Goal: Transaction & Acquisition: Purchase product/service

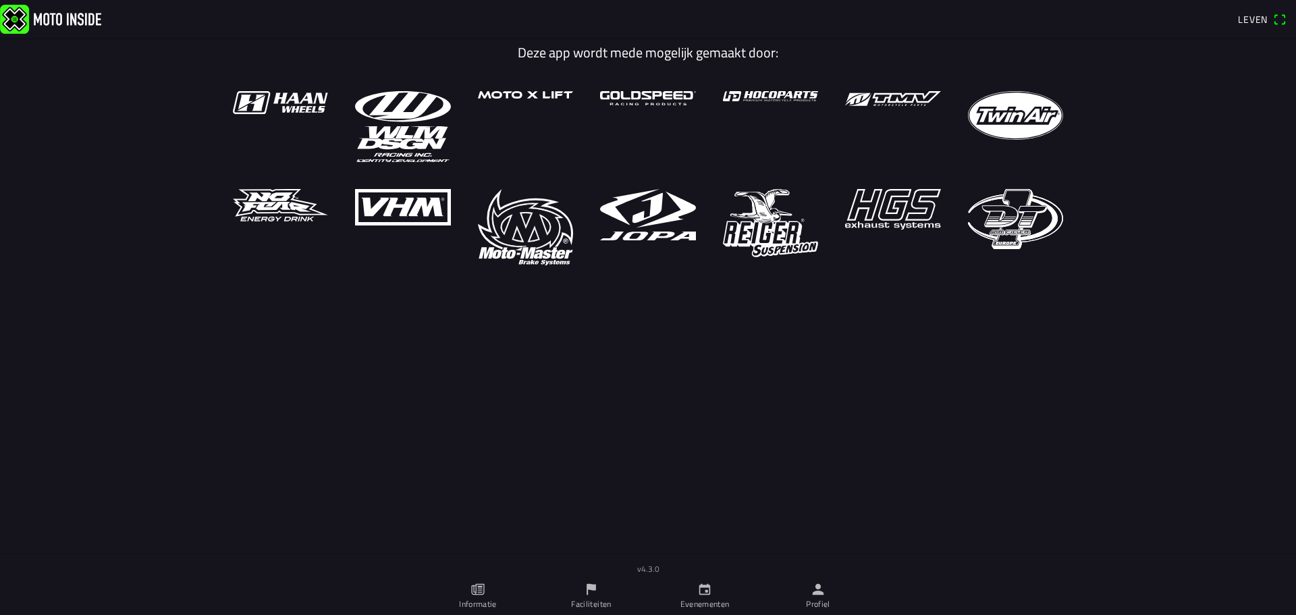
click at [674, 404] on main "Deze app wordt mede mogelijk gemaakt door:" at bounding box center [648, 315] width 1296 height 554
click at [690, 589] on link "Evenementen" at bounding box center [704, 596] width 113 height 38
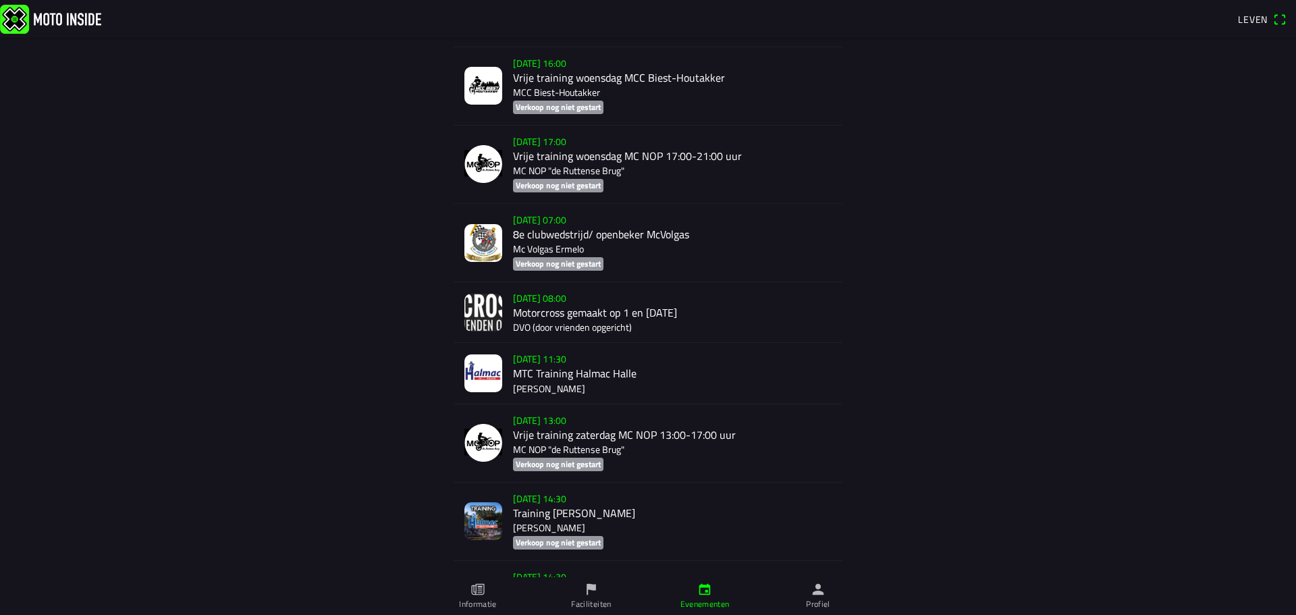
scroll to position [7407, 0]
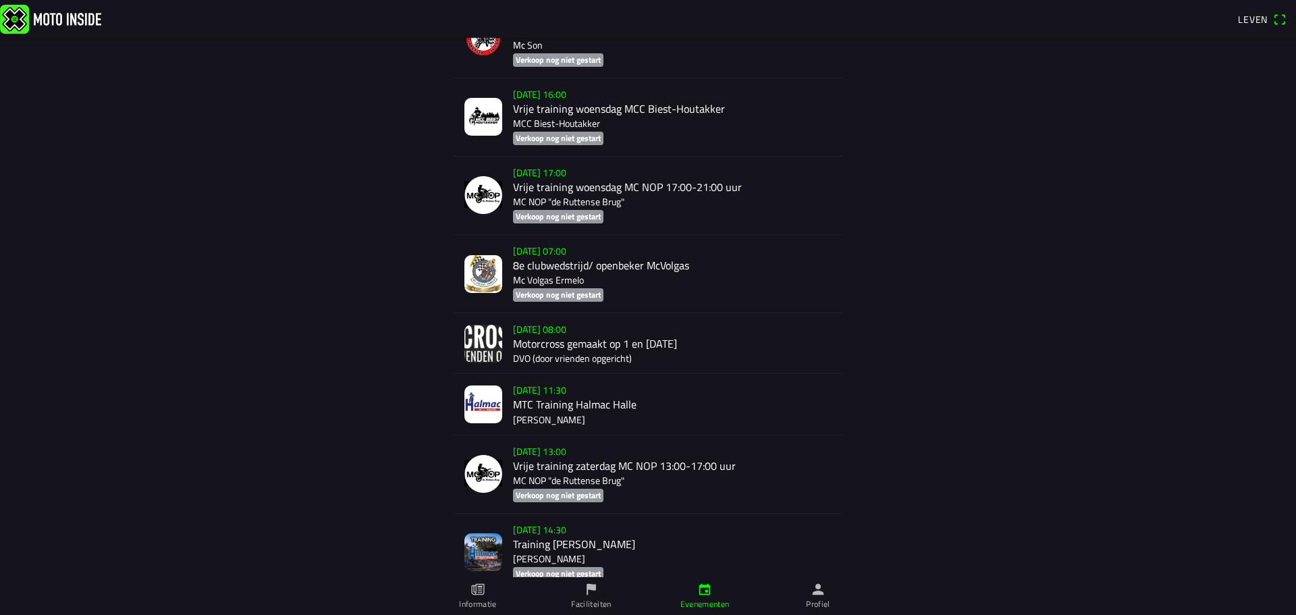
click at [576, 324] on div "za [DATE] - 08:00 Motorcross gemaakt op 1 en [DATE] DVO (door vrienden opgerich…" at bounding box center [672, 343] width 319 height 60
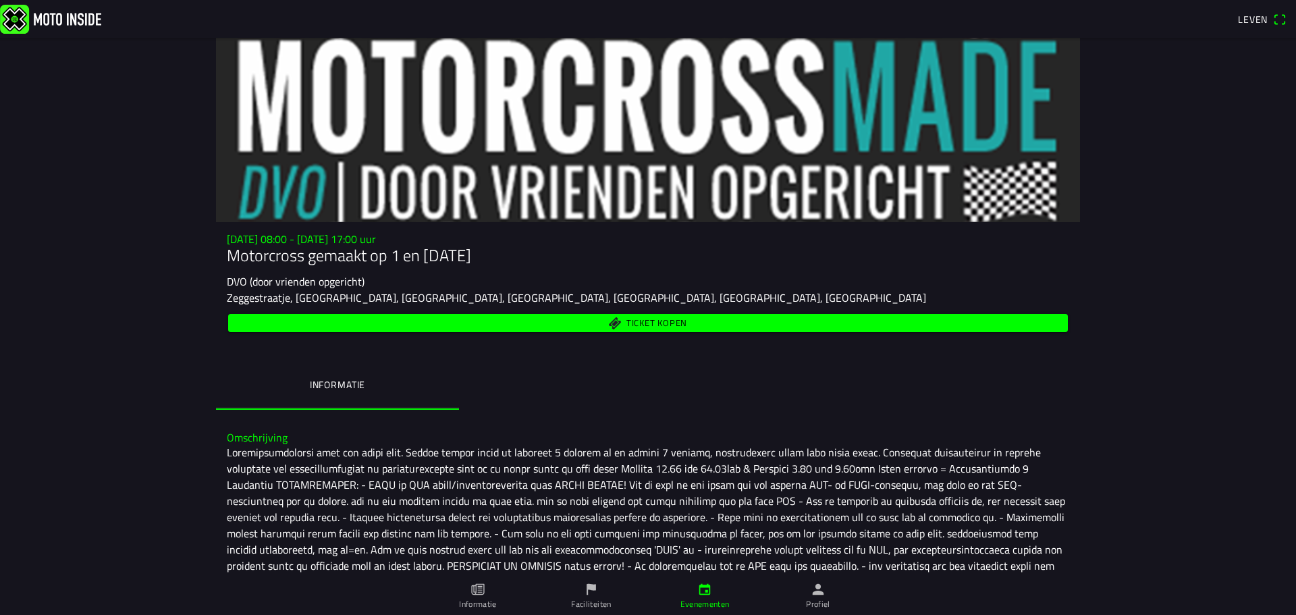
click at [578, 321] on span "Ticket kopen" at bounding box center [648, 323] width 824 height 18
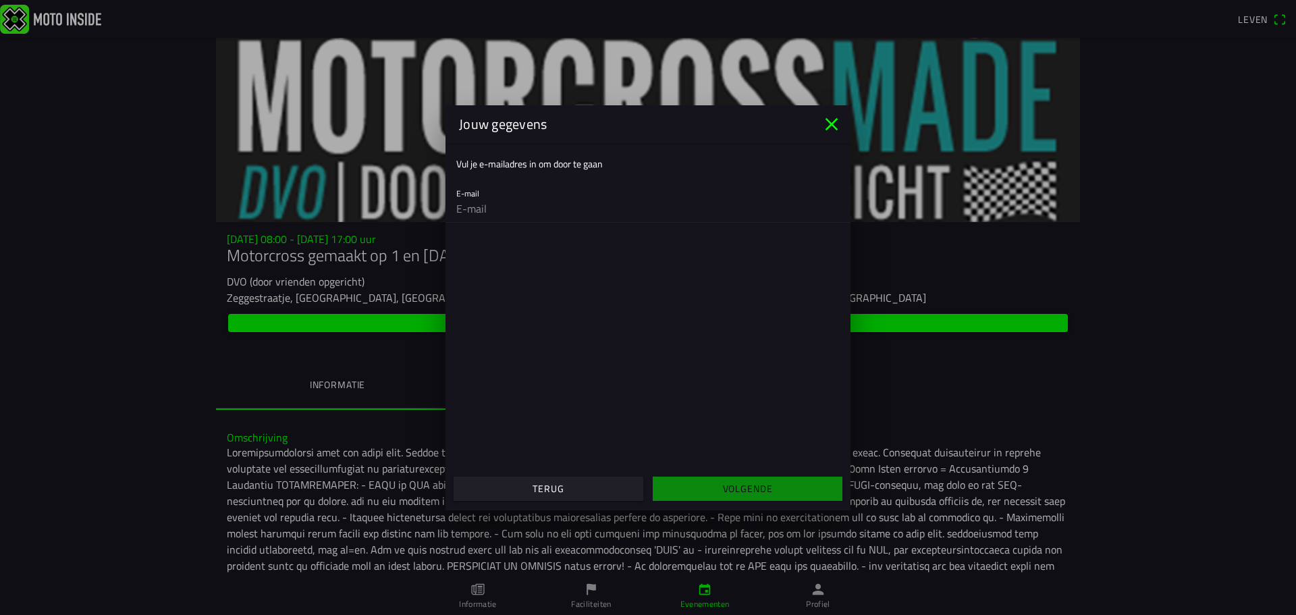
click at [561, 187] on div "E-mail" at bounding box center [647, 200] width 383 height 43
click at [482, 211] on input "email" at bounding box center [647, 208] width 383 height 27
type input "rc.ebert@ziggo.nl"
click at [738, 491] on font "Volgende" at bounding box center [748, 488] width 50 height 14
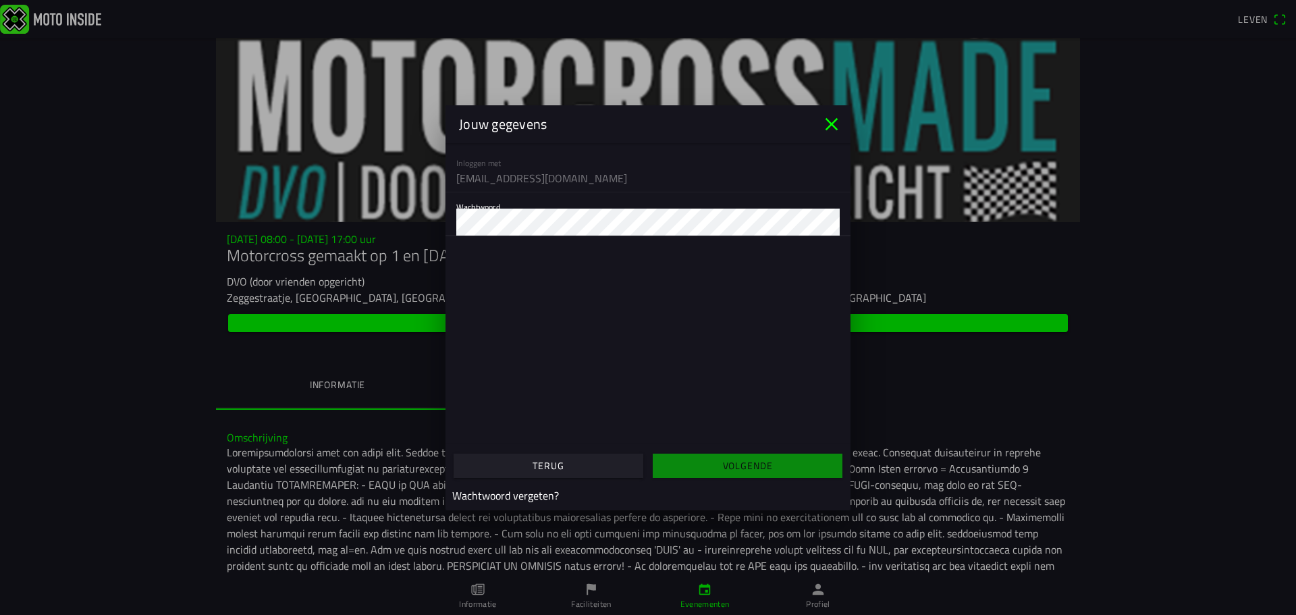
click at [831, 123] on icon "dichtbij" at bounding box center [831, 123] width 13 height 13
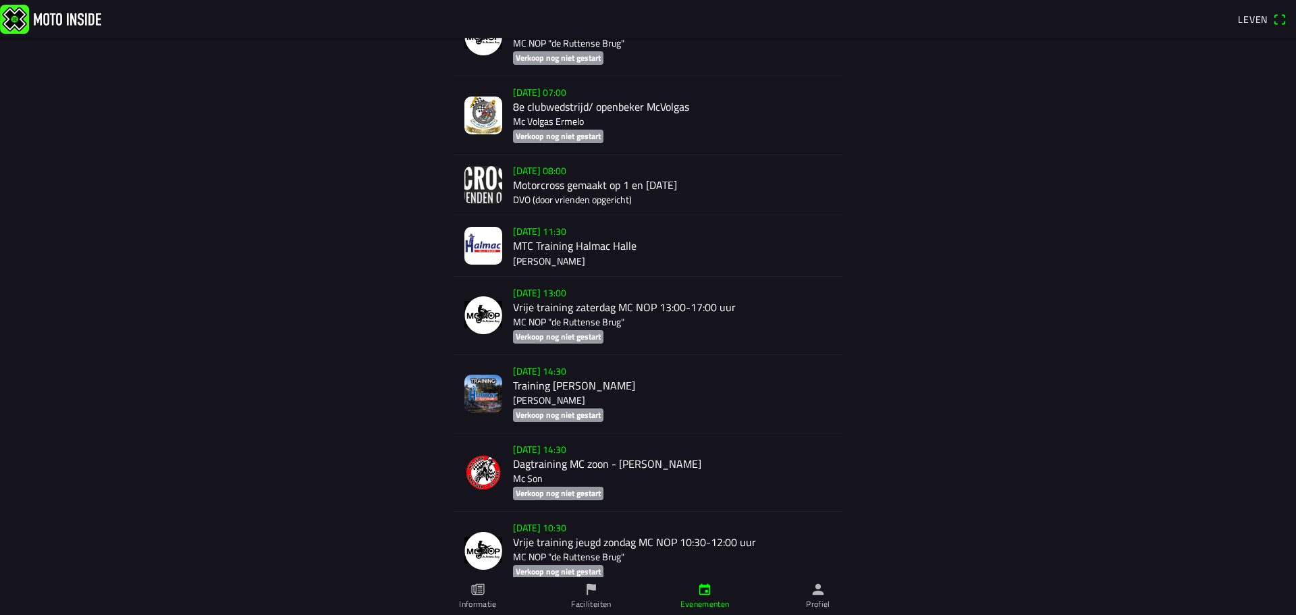
scroll to position [7542, 0]
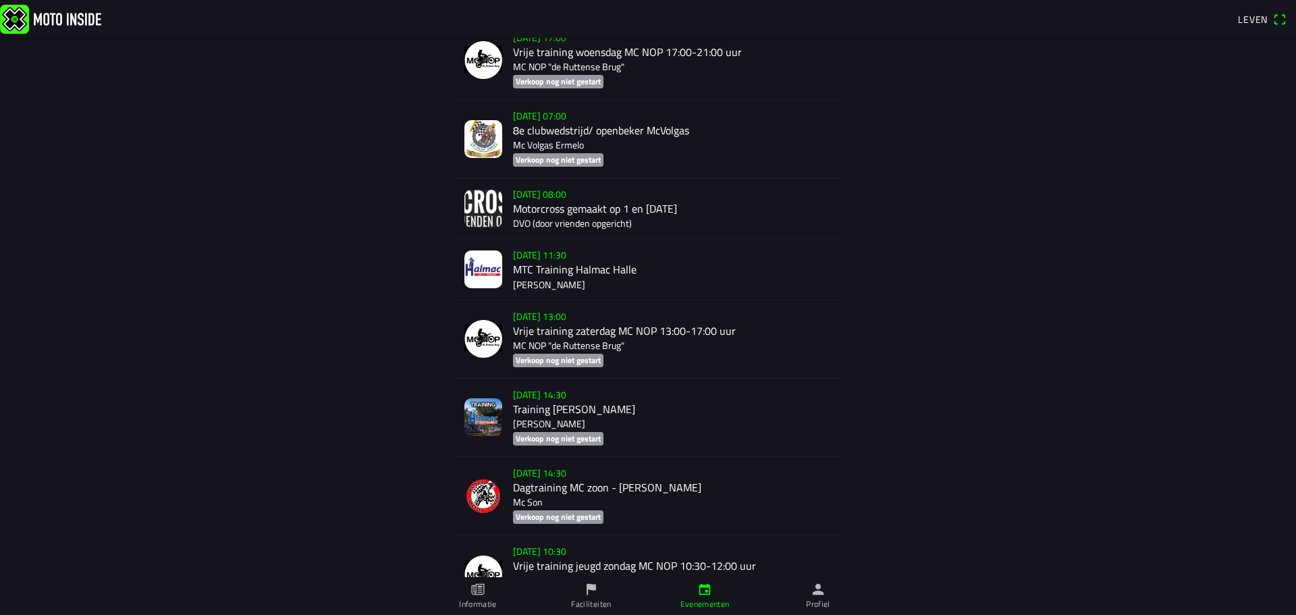
click at [605, 178] on div "za [DATE] - 08:00 Motorcross gemaakt op 1 en [DATE] DVO (door vrienden opgerich…" at bounding box center [672, 208] width 319 height 60
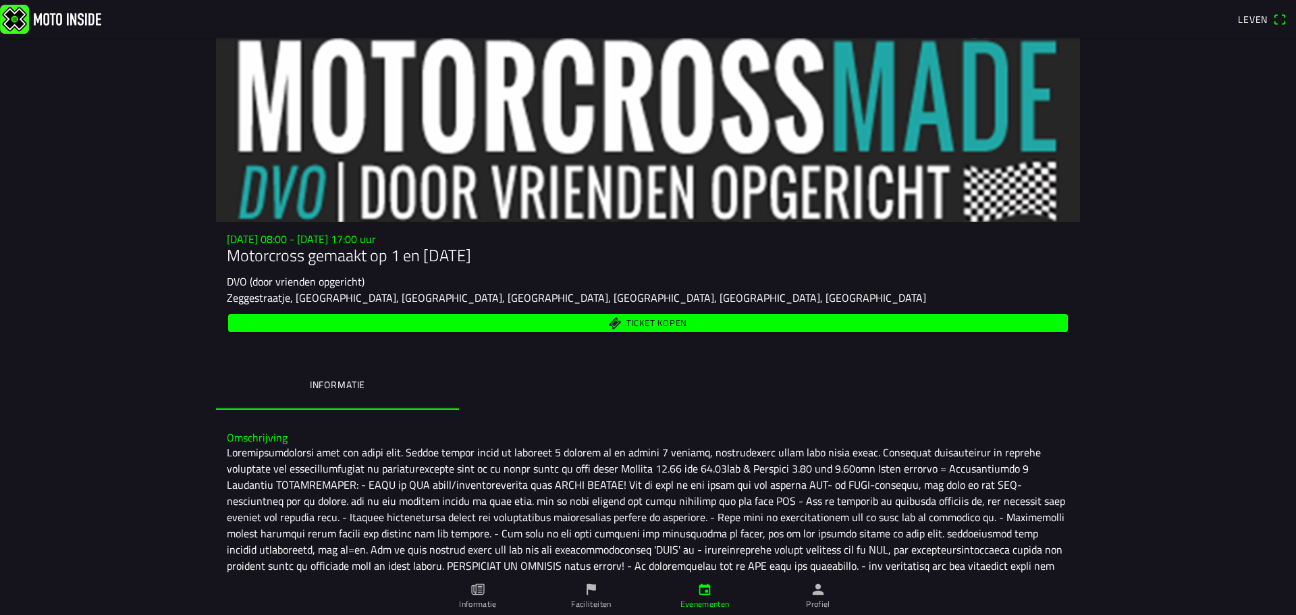
click at [632, 322] on font "Ticket kopen" at bounding box center [656, 322] width 61 height 13
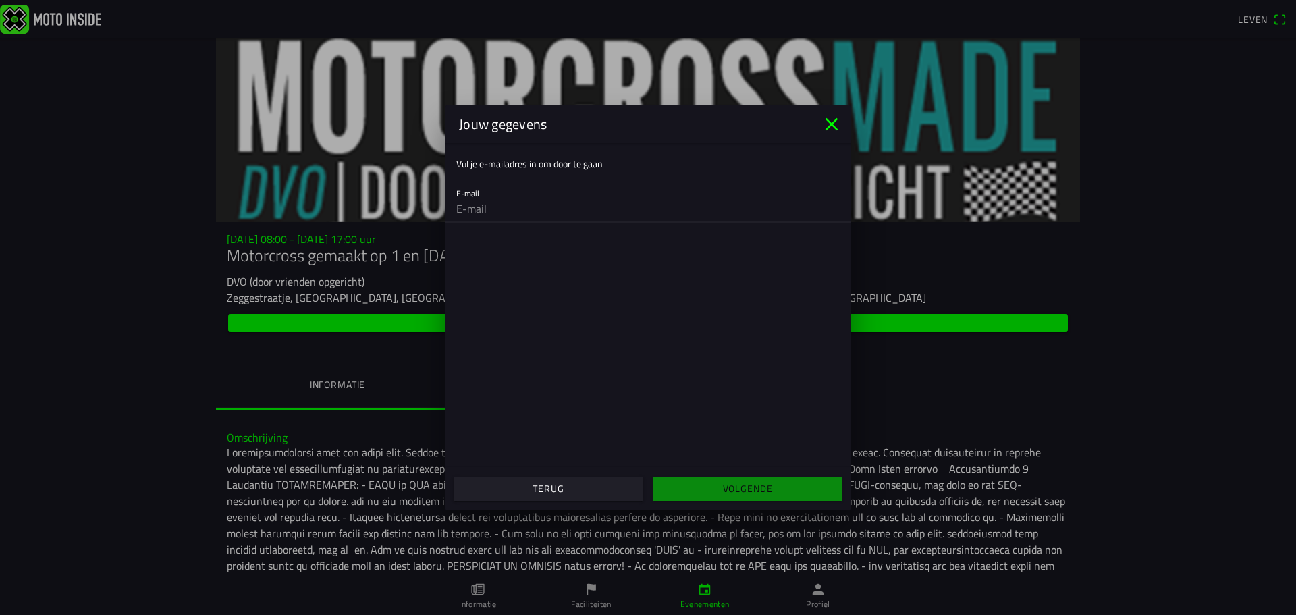
click at [516, 209] on input "email" at bounding box center [647, 208] width 383 height 27
type input "[PERSON_NAME][EMAIL_ADDRESS][DOMAIN_NAME]"
click at [711, 482] on span "Volgende" at bounding box center [747, 488] width 169 height 24
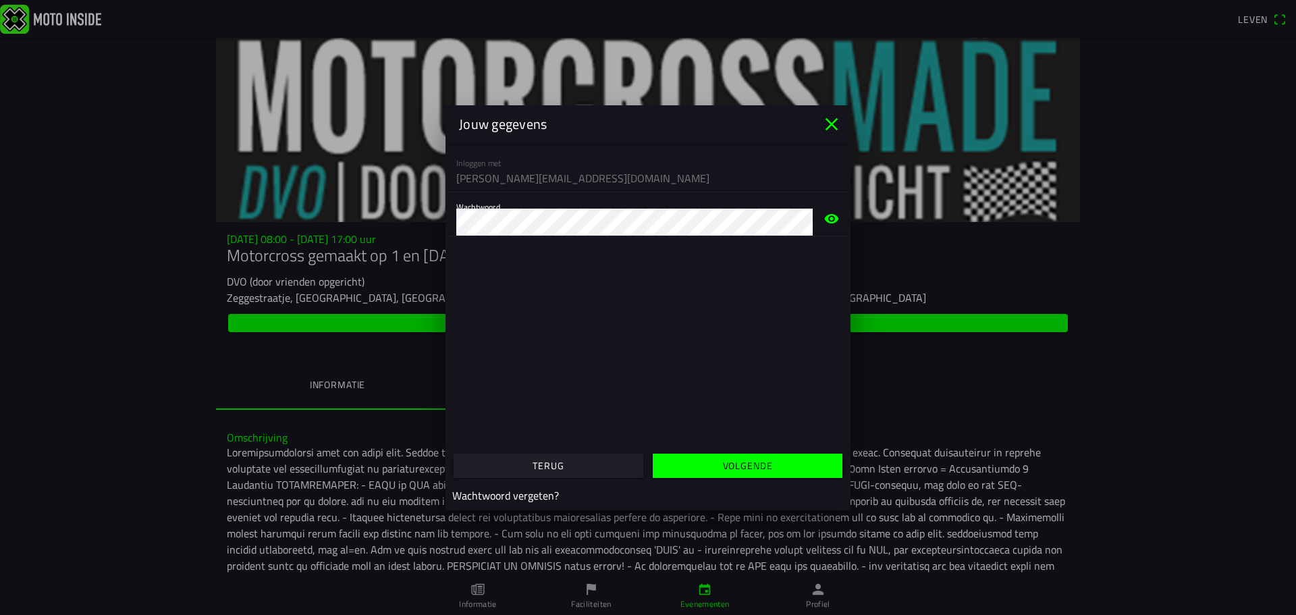
click at [734, 456] on span "Volgende" at bounding box center [747, 466] width 169 height 24
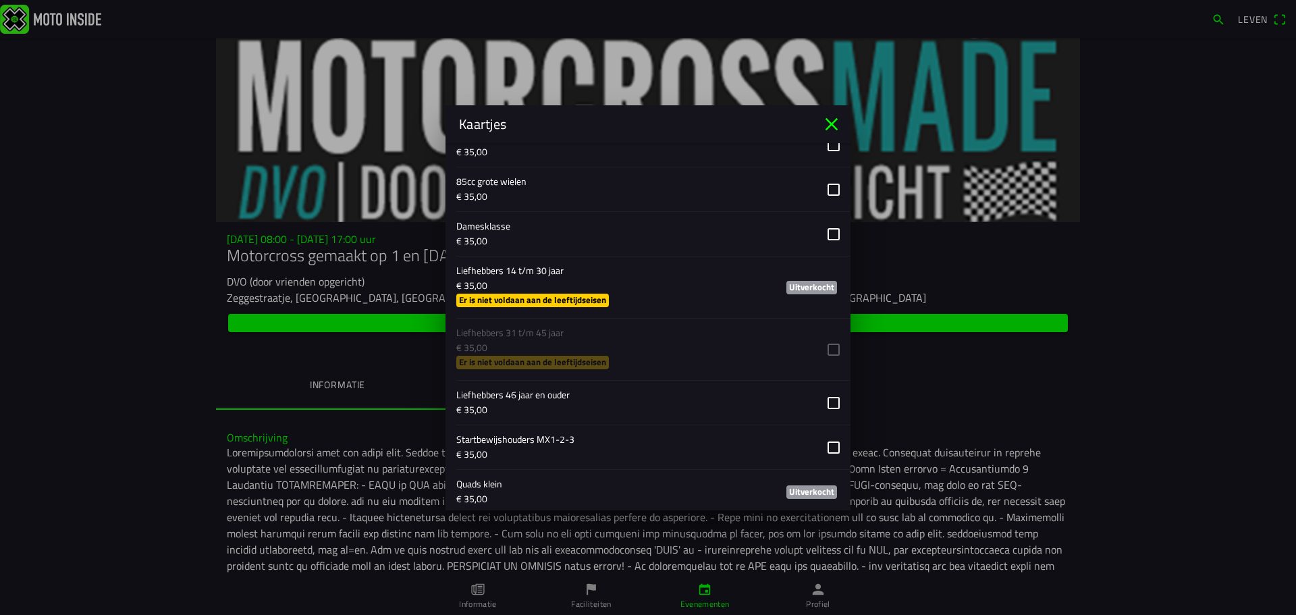
scroll to position [945, 0]
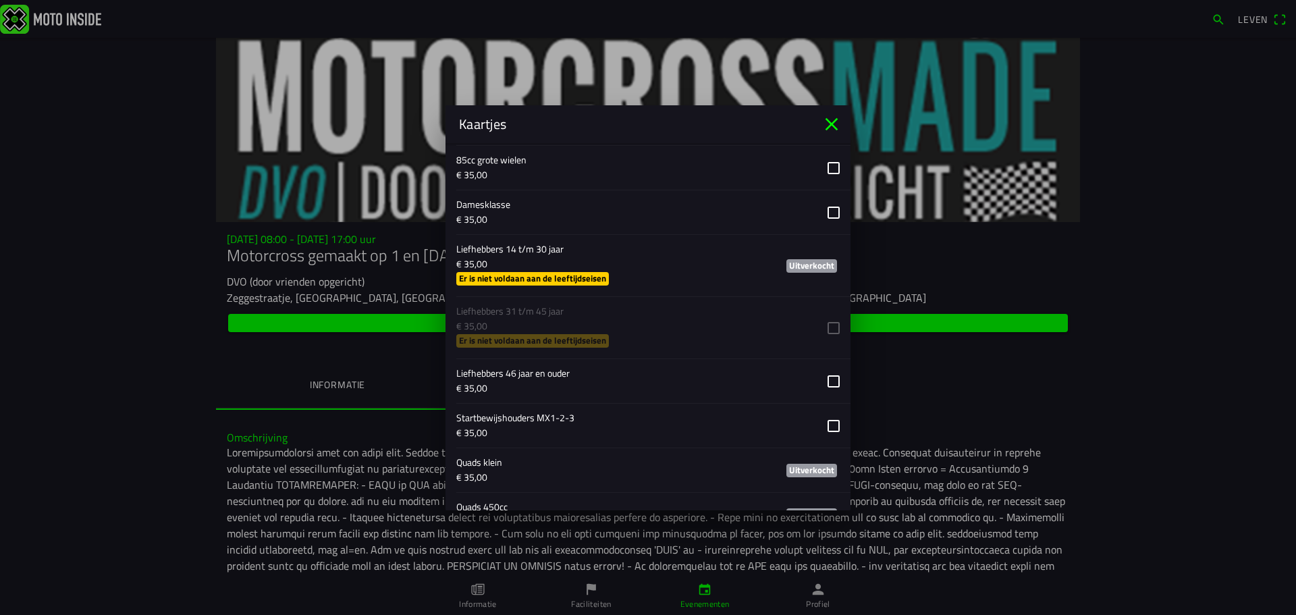
click at [823, 382] on button "button" at bounding box center [653, 381] width 394 height 44
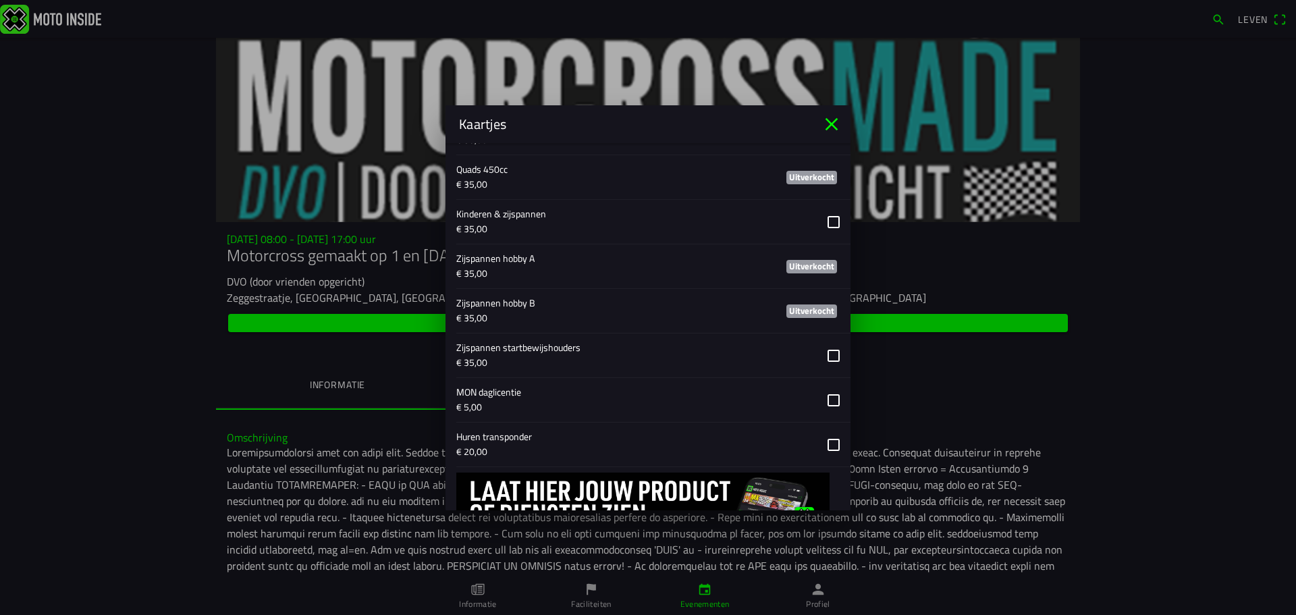
scroll to position [1353, 0]
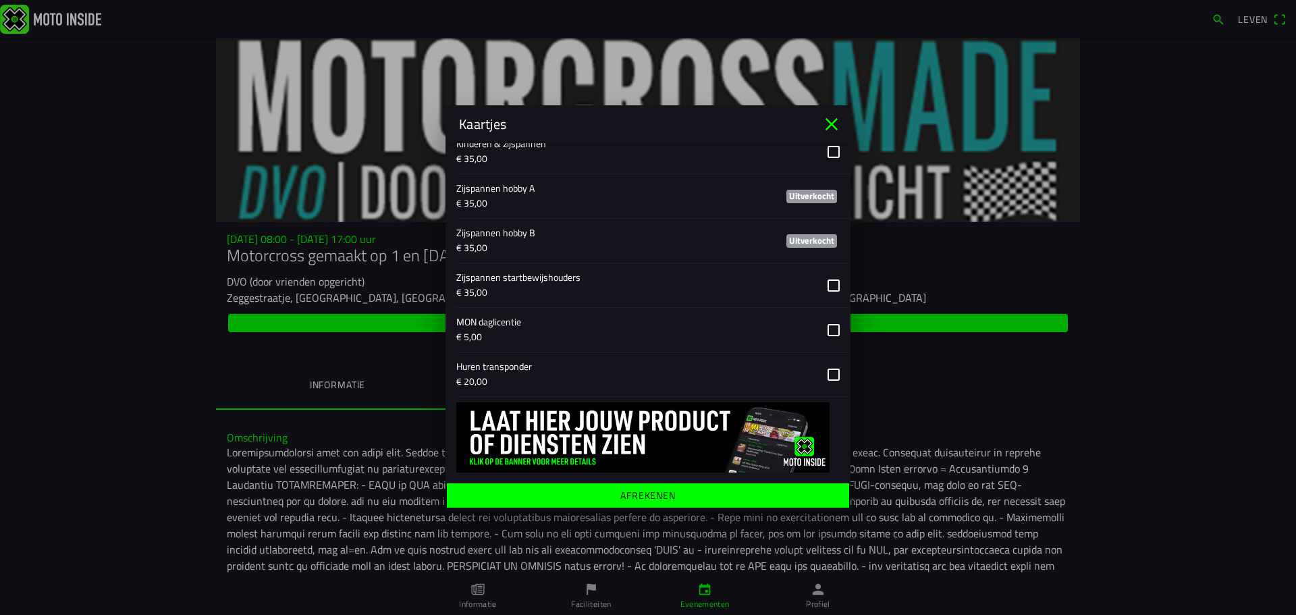
click at [645, 493] on font "Afrekenen" at bounding box center [647, 494] width 55 height 14
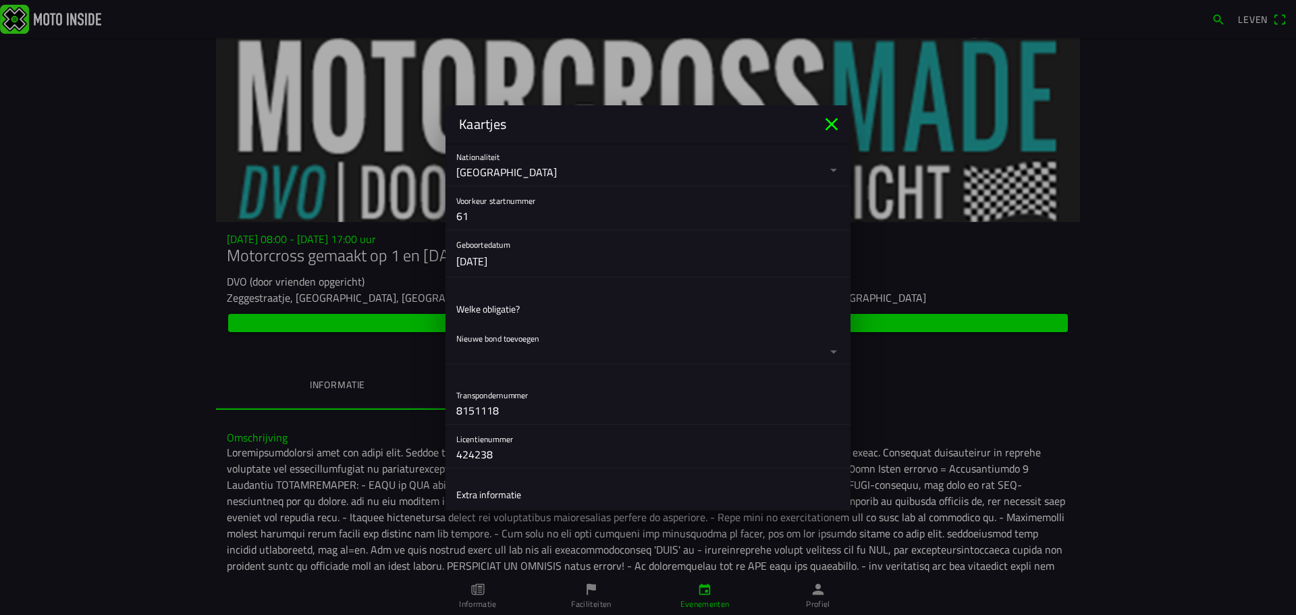
scroll to position [337, 0]
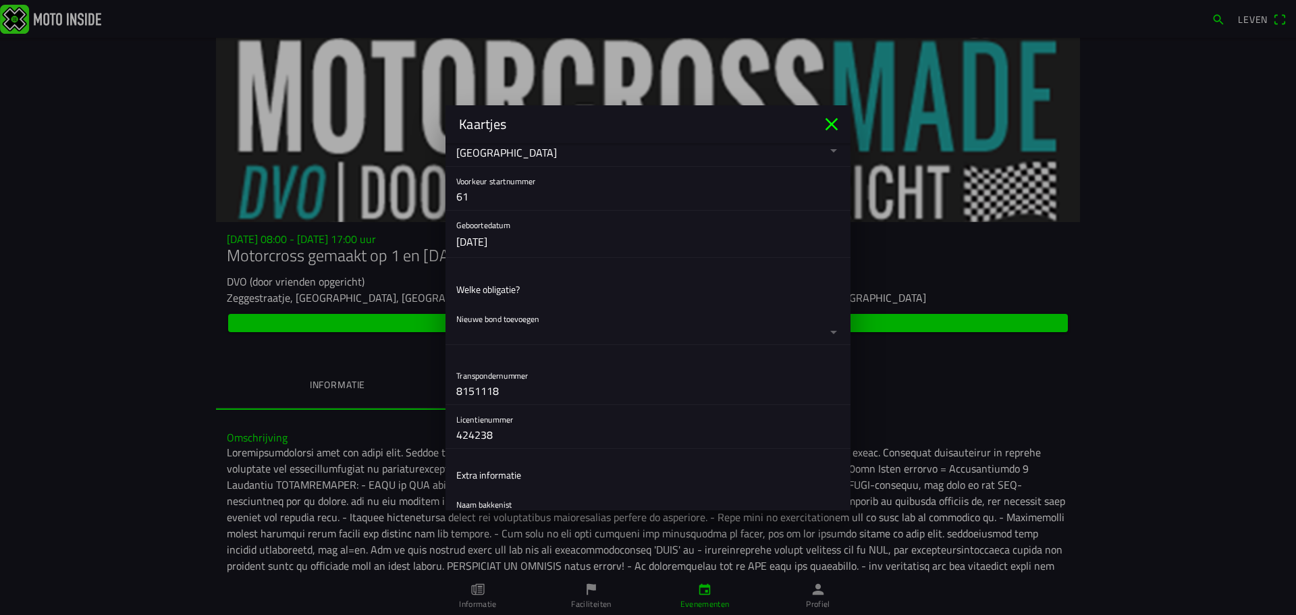
click at [659, 317] on button "button" at bounding box center [653, 324] width 394 height 40
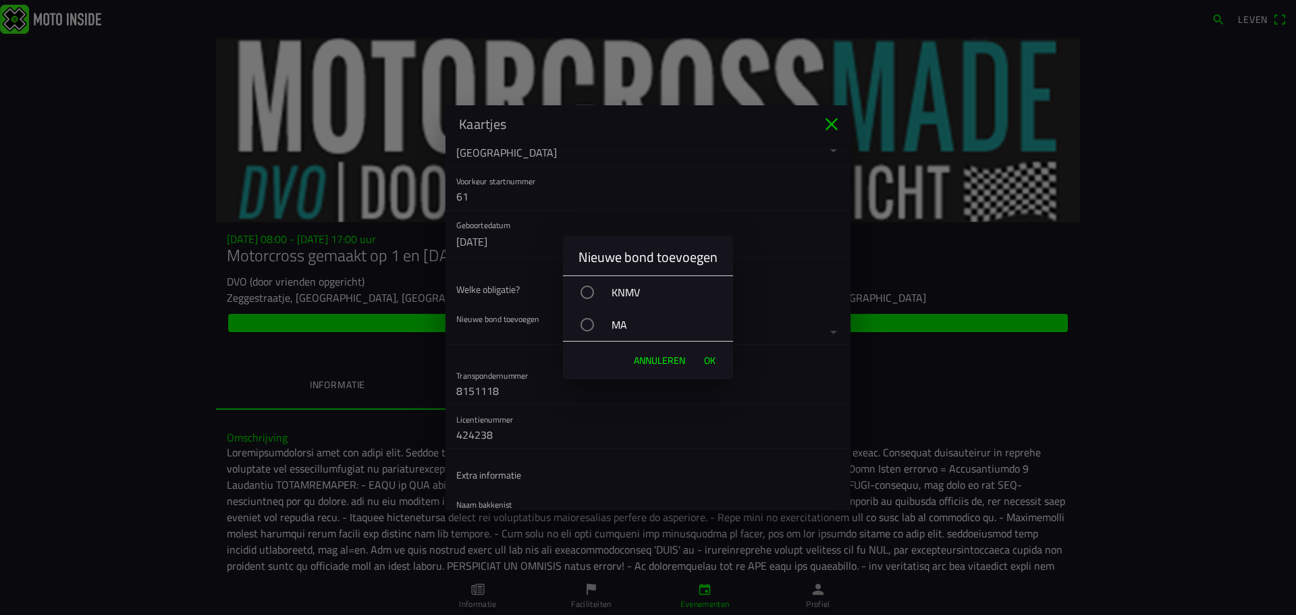
click at [649, 358] on font "Annuleren" at bounding box center [659, 360] width 51 height 14
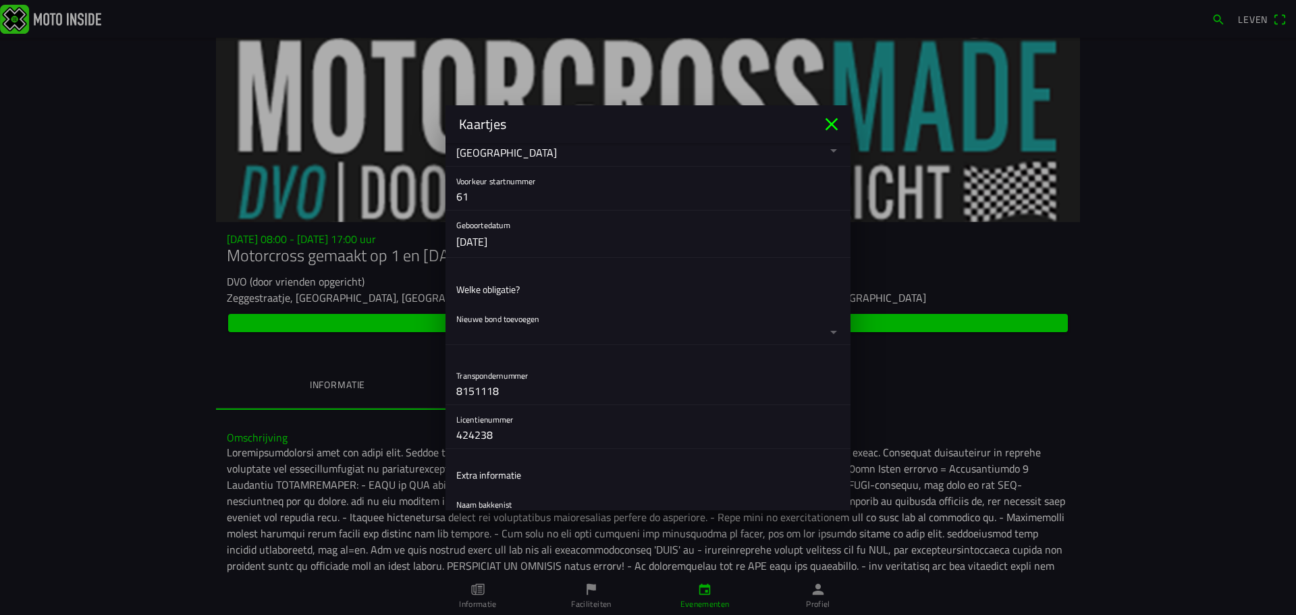
click at [823, 333] on button "button" at bounding box center [653, 324] width 394 height 40
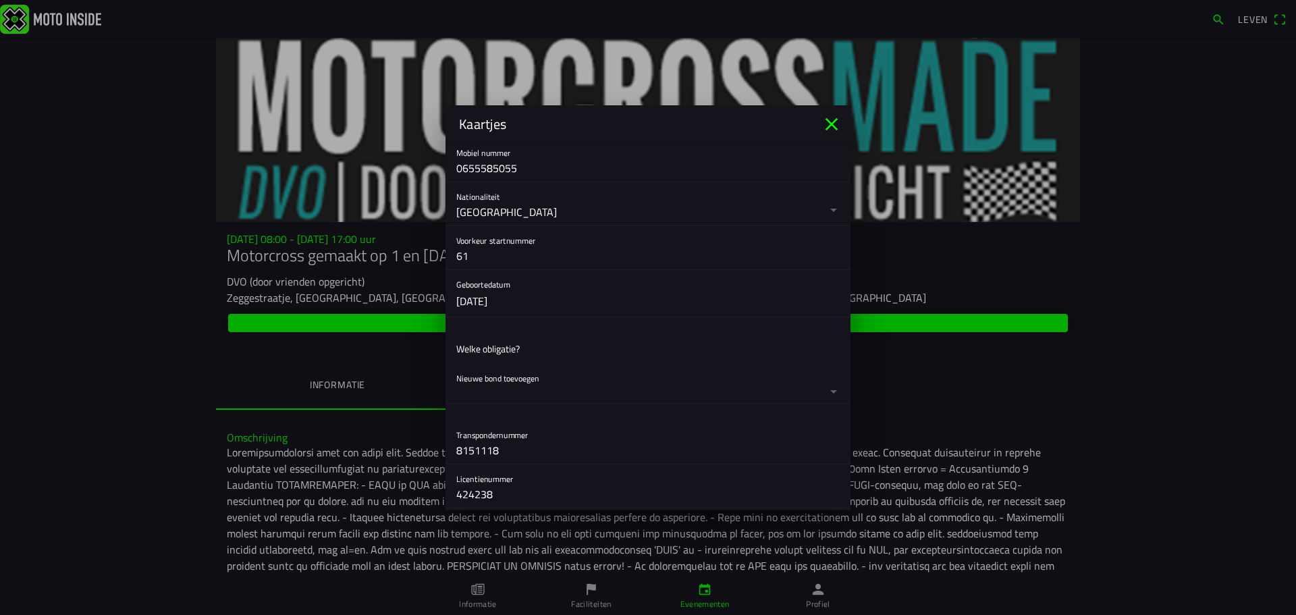
scroll to position [270, 0]
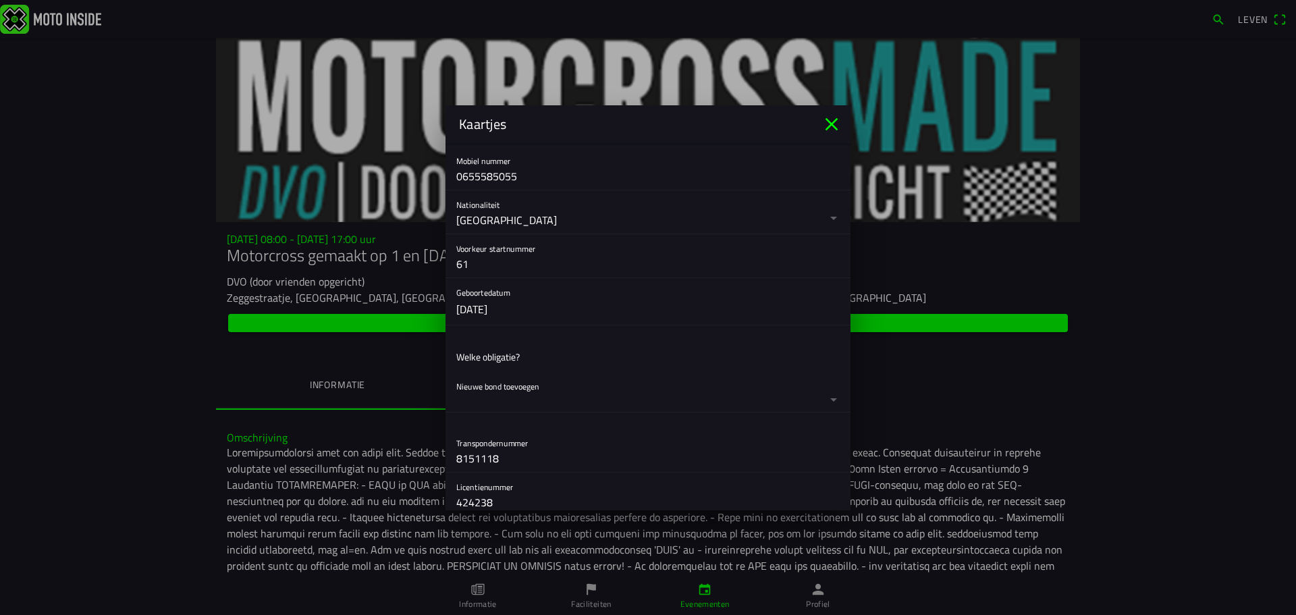
click at [820, 393] on button "button" at bounding box center [653, 392] width 394 height 40
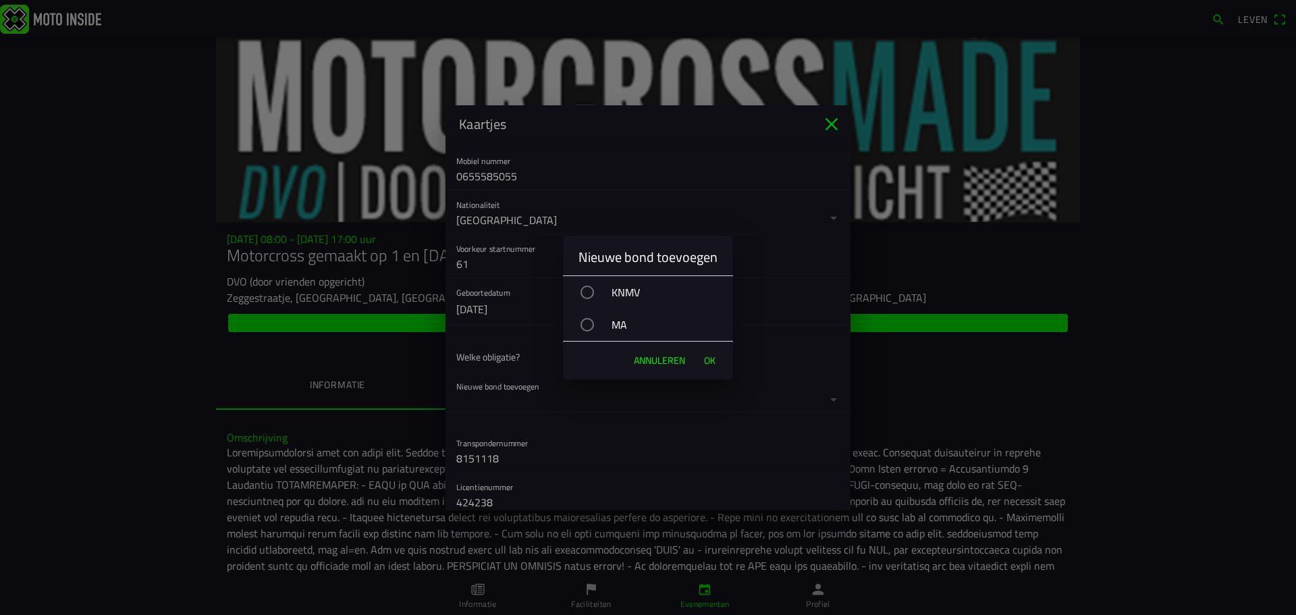
click at [628, 290] on font "KNMV" at bounding box center [625, 292] width 28 height 16
click at [706, 355] on font "OK" at bounding box center [709, 360] width 11 height 14
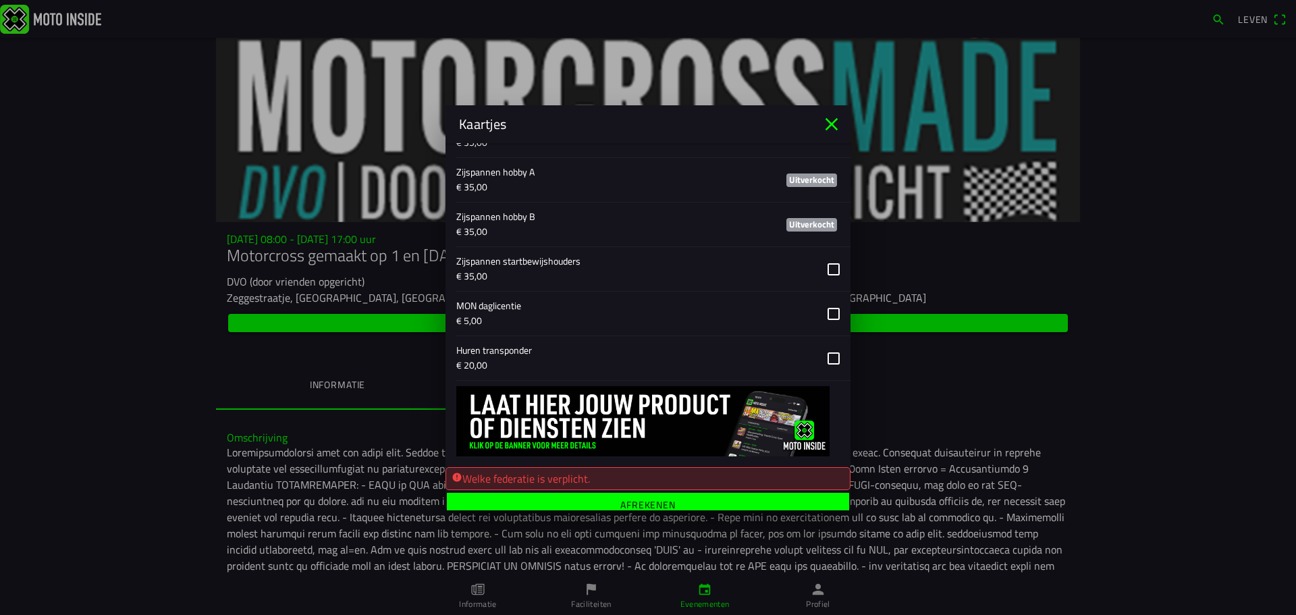
scroll to position [1444, 0]
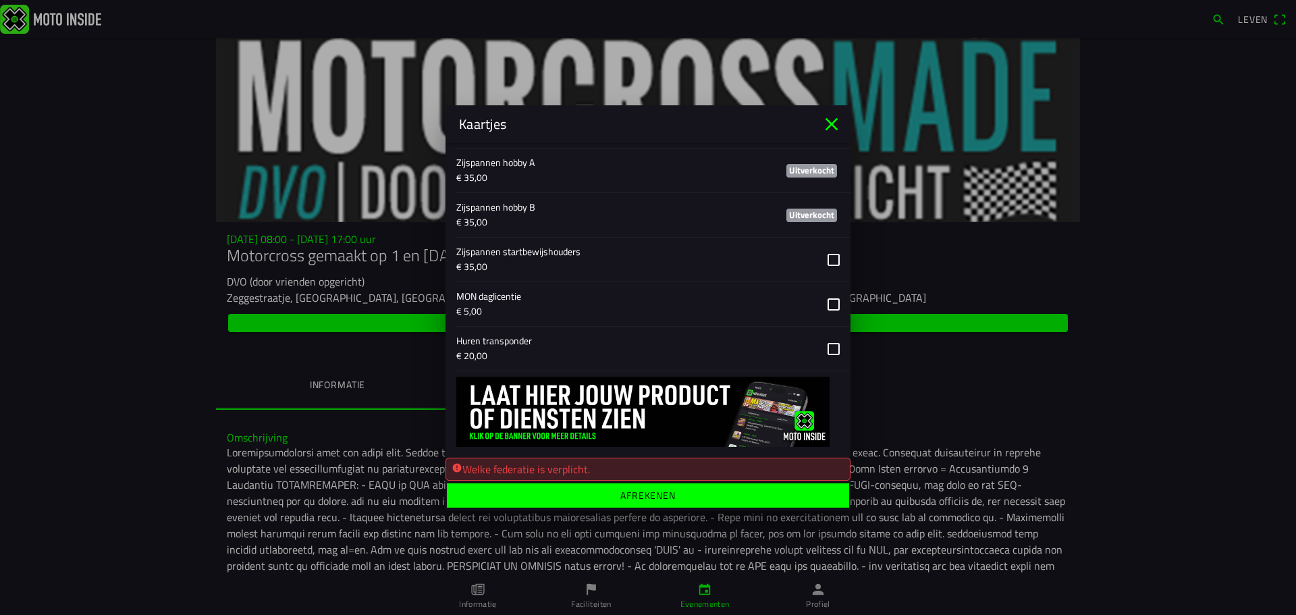
click at [618, 503] on span "Afrekenen" at bounding box center [647, 495] width 381 height 24
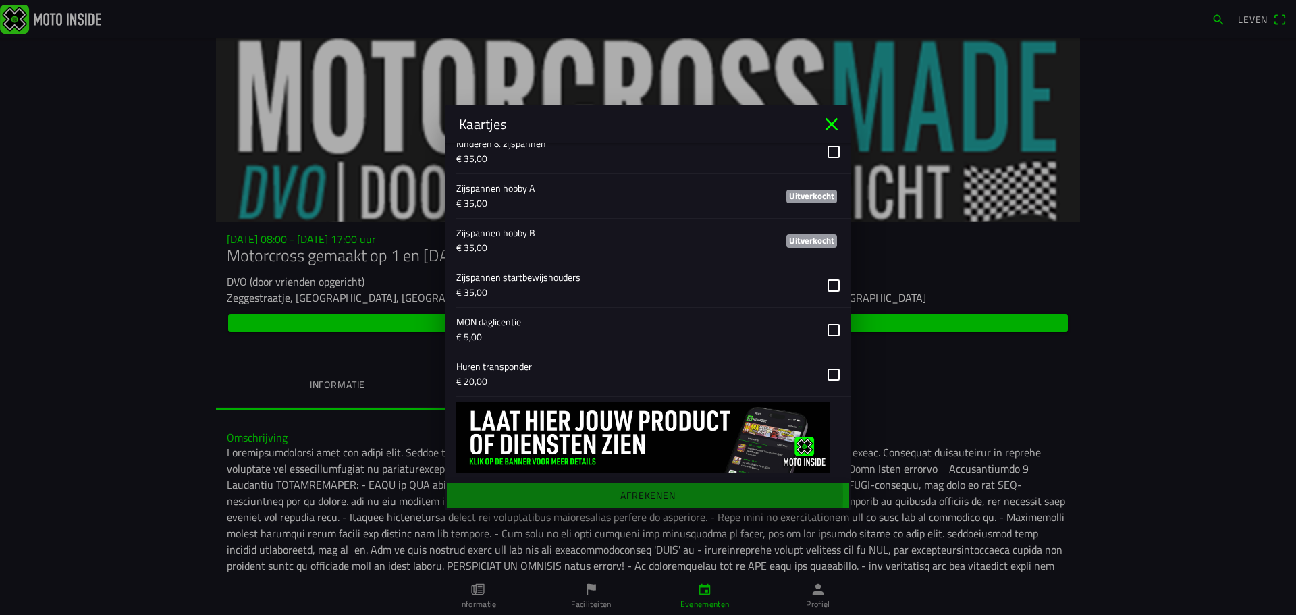
scroll to position [1419, 0]
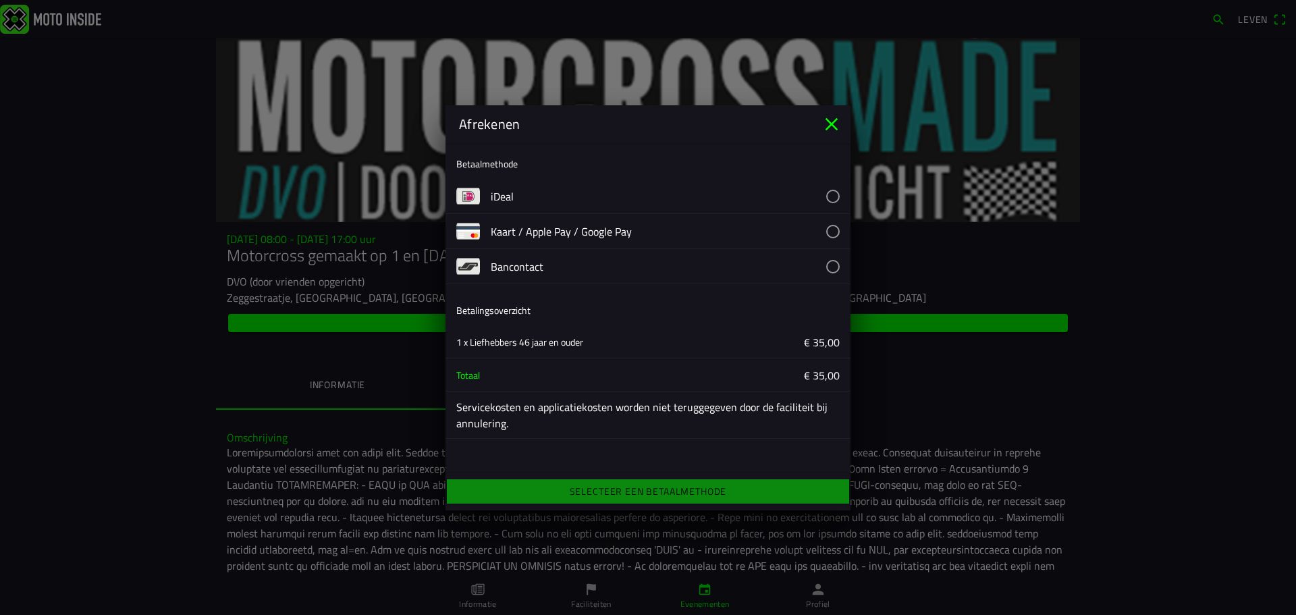
click at [829, 192] on button "button" at bounding box center [671, 196] width 360 height 34
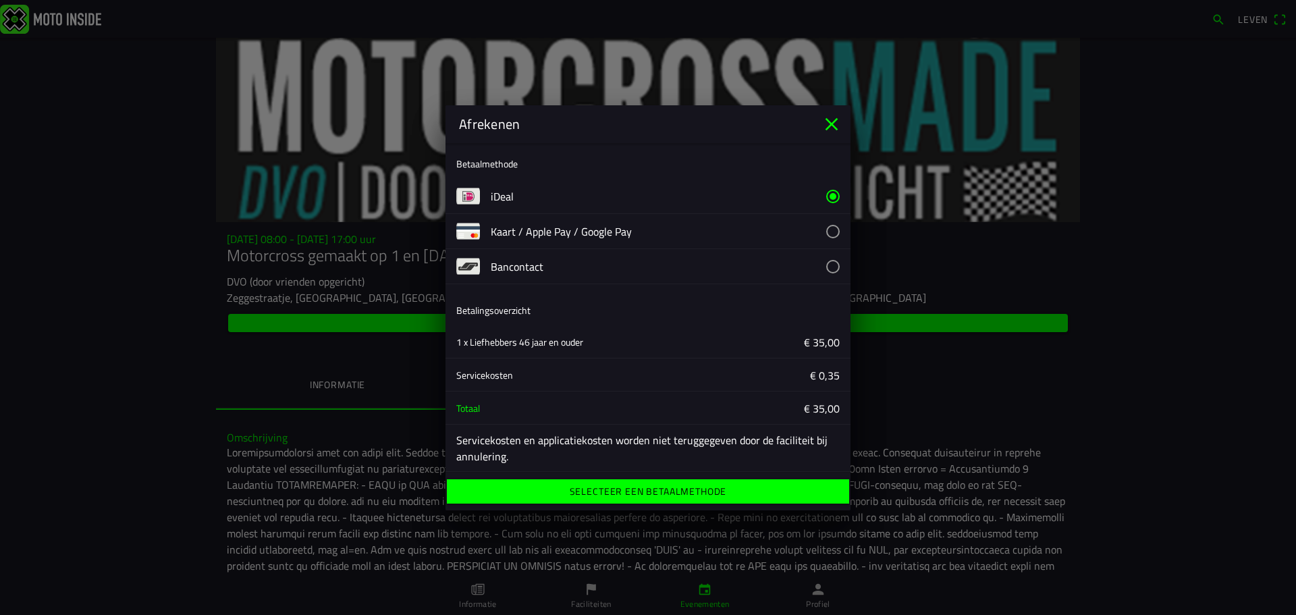
scroll to position [5, 0]
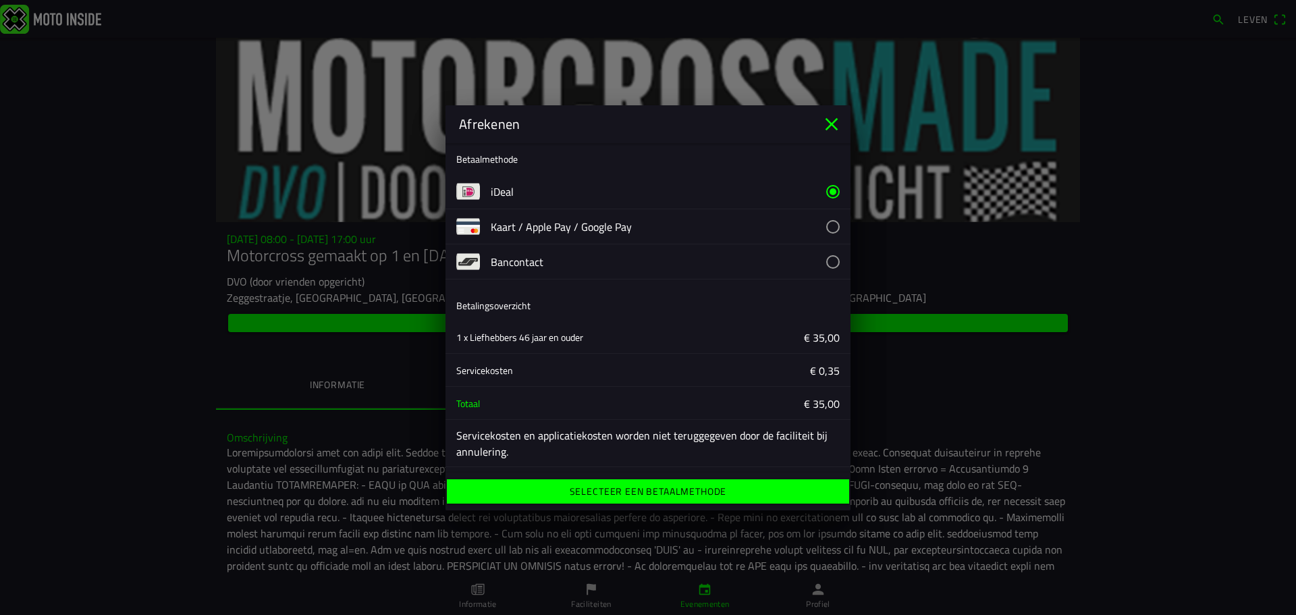
click at [702, 496] on font "Selecteer een betaalmethode" at bounding box center [648, 491] width 157 height 14
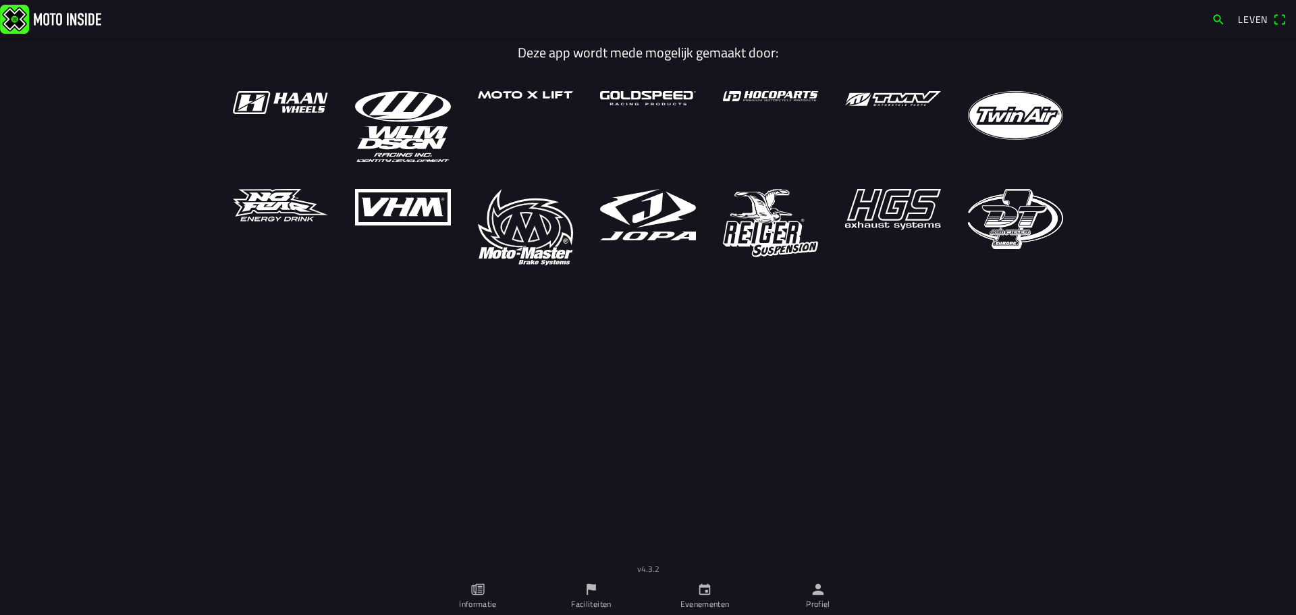
click at [711, 607] on font "Evenementen" at bounding box center [704, 603] width 49 height 13
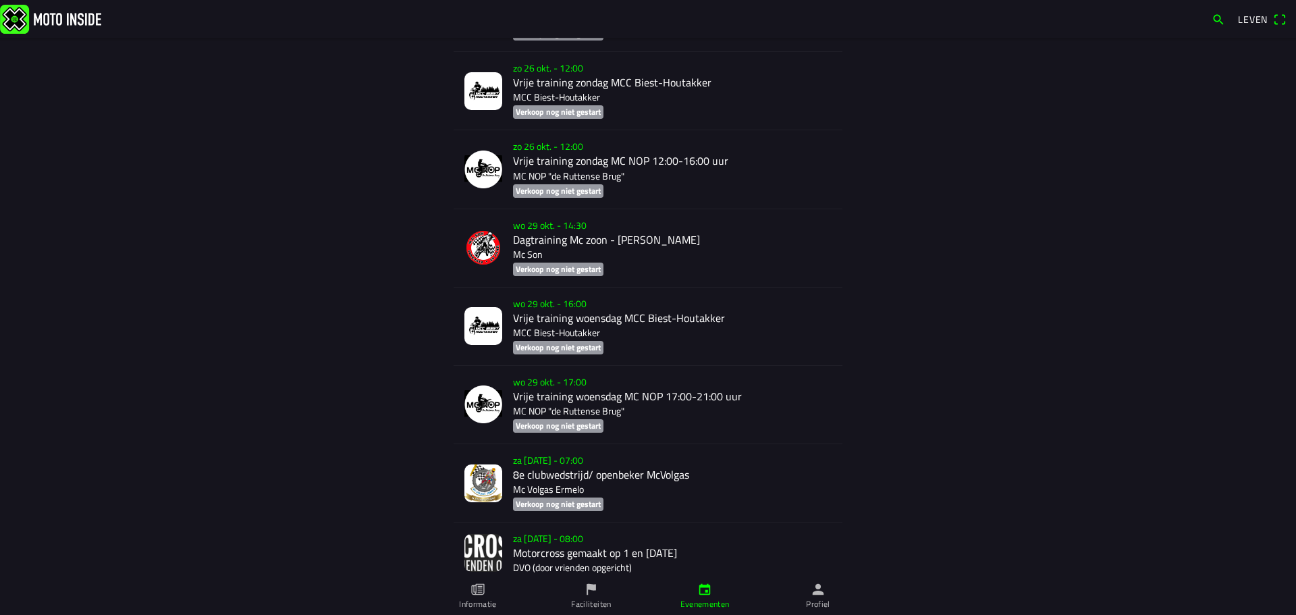
scroll to position [7542, 0]
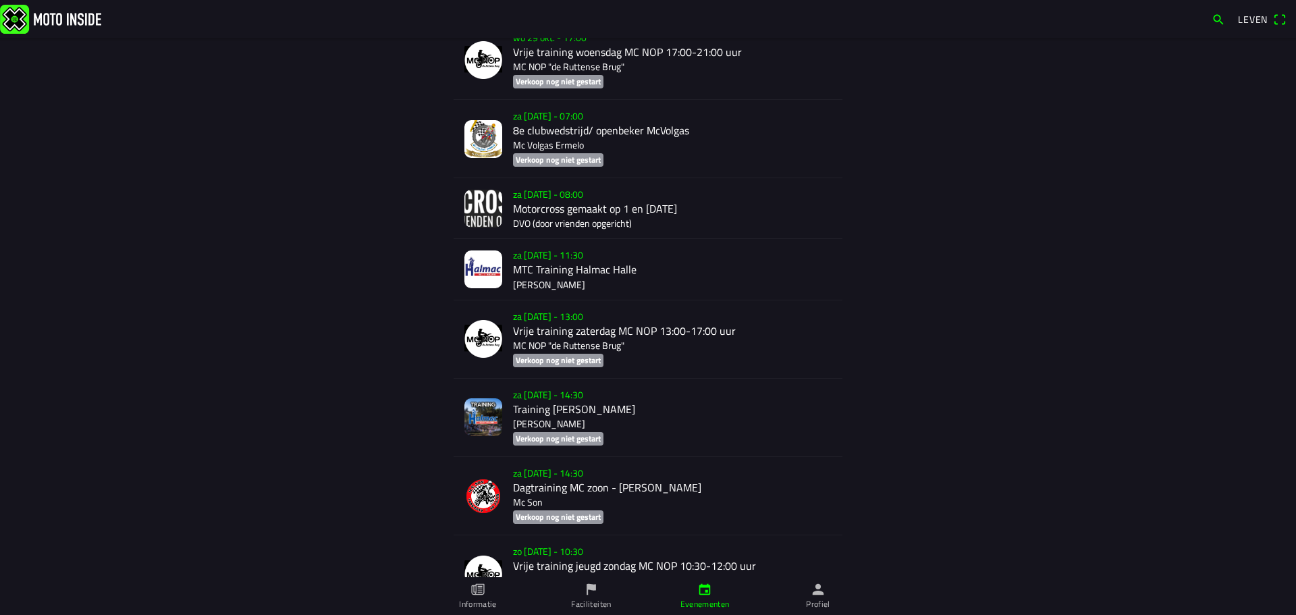
click at [559, 186] on div "za [DATE] - 08:00 Motorcross gemaakt op 1 en [DATE] DVO (door vrienden opgerich…" at bounding box center [672, 208] width 319 height 60
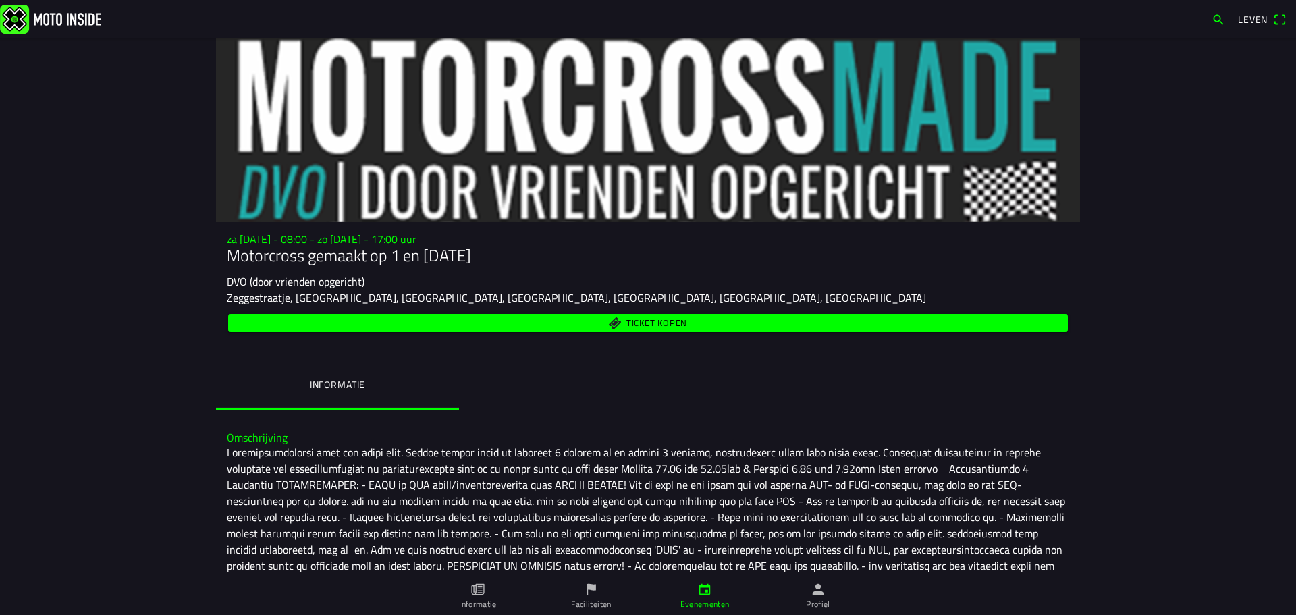
click at [626, 325] on font "Ticket kopen" at bounding box center [656, 322] width 61 height 13
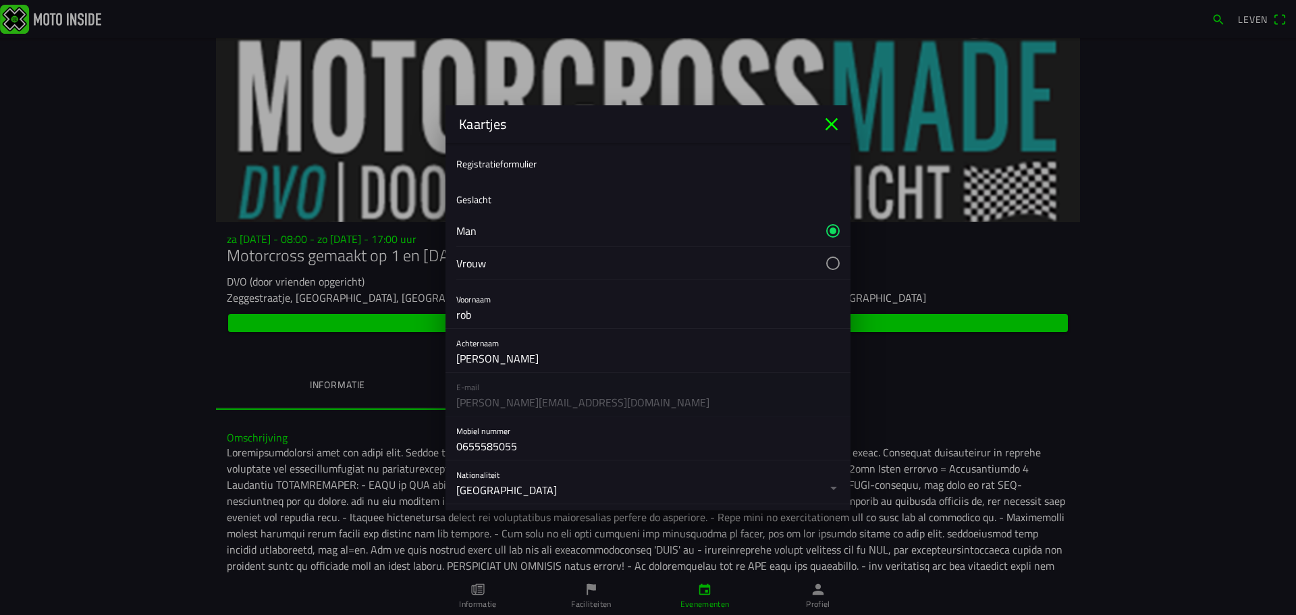
click at [562, 325] on input "rob" at bounding box center [647, 314] width 383 height 27
type input "r"
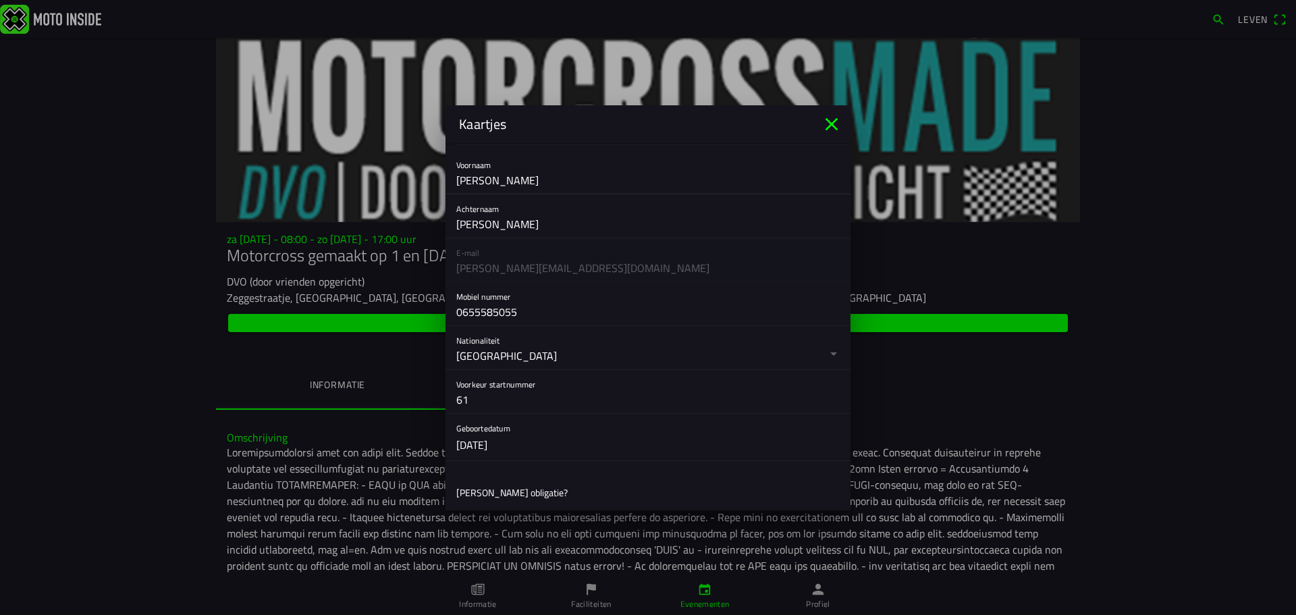
scroll to position [135, 0]
type input "[PERSON_NAME]"
click at [538, 313] on input "0655585055" at bounding box center [647, 311] width 383 height 27
type input "0623020410"
click at [546, 402] on input "61" at bounding box center [647, 398] width 383 height 27
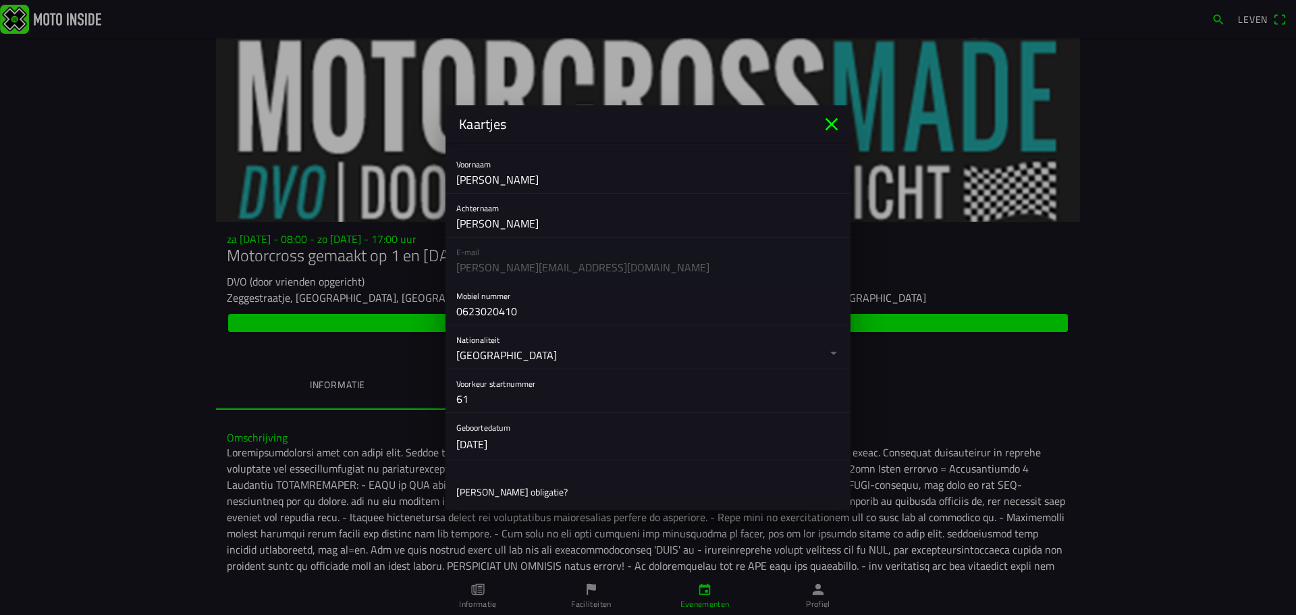
type input "6"
type input "101"
click at [517, 445] on button "button" at bounding box center [653, 436] width 394 height 47
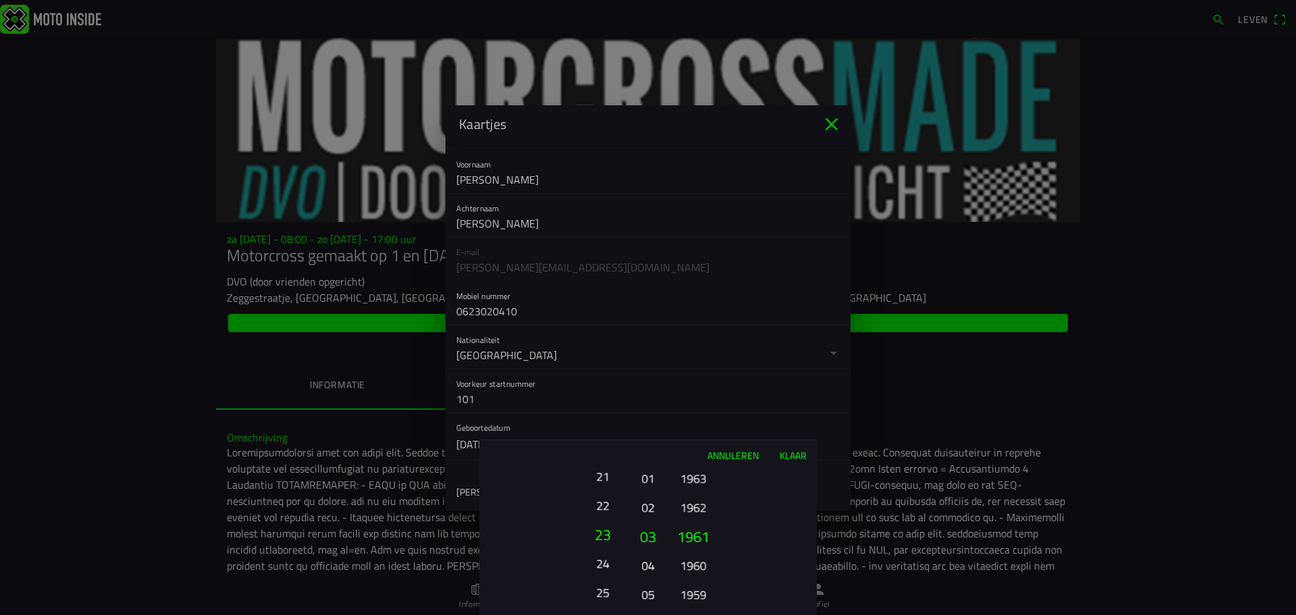
drag, startPoint x: 605, startPoint y: 483, endPoint x: 603, endPoint y: 595, distance: 112.1
click at [603, 573] on font "24" at bounding box center [602, 563] width 13 height 19
drag, startPoint x: 603, startPoint y: 510, endPoint x: 591, endPoint y: 647, distance: 137.5
click at [591, 614] on html "Leven za [DATE] - 08:00 - zo [DATE] - 17:00 uur Motorcross gemaakt op 1 en [DAT…" at bounding box center [648, 307] width 1296 height 615
click at [608, 509] on font "12" at bounding box center [602, 507] width 13 height 19
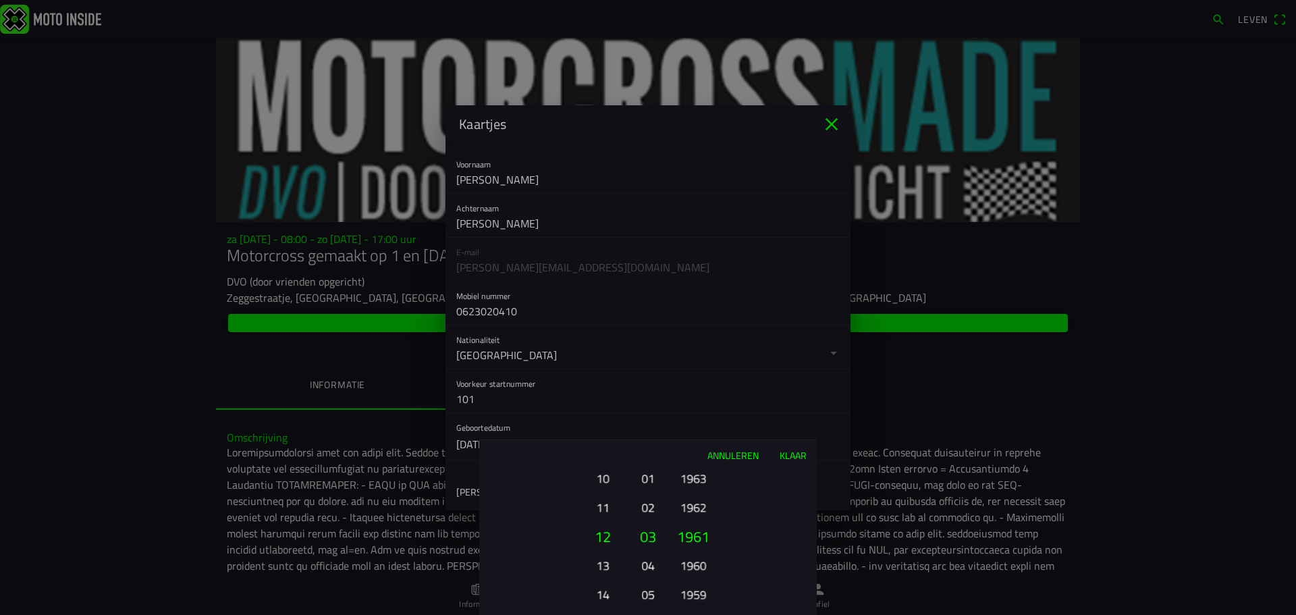
click at [643, 561] on font "04" at bounding box center [647, 565] width 13 height 19
drag, startPoint x: 702, startPoint y: 491, endPoint x: 697, endPoint y: 527, distance: 36.1
click at [694, 614] on html "Leven za [DATE] - 08:00 - zo [DATE] - 17:00 uur Motorcross gemaakt op 1 en [DAT…" at bounding box center [648, 307] width 1296 height 615
drag, startPoint x: 700, startPoint y: 485, endPoint x: 704, endPoint y: 583, distance: 97.9
click at [704, 581] on font "1968" at bounding box center [693, 571] width 26 height 19
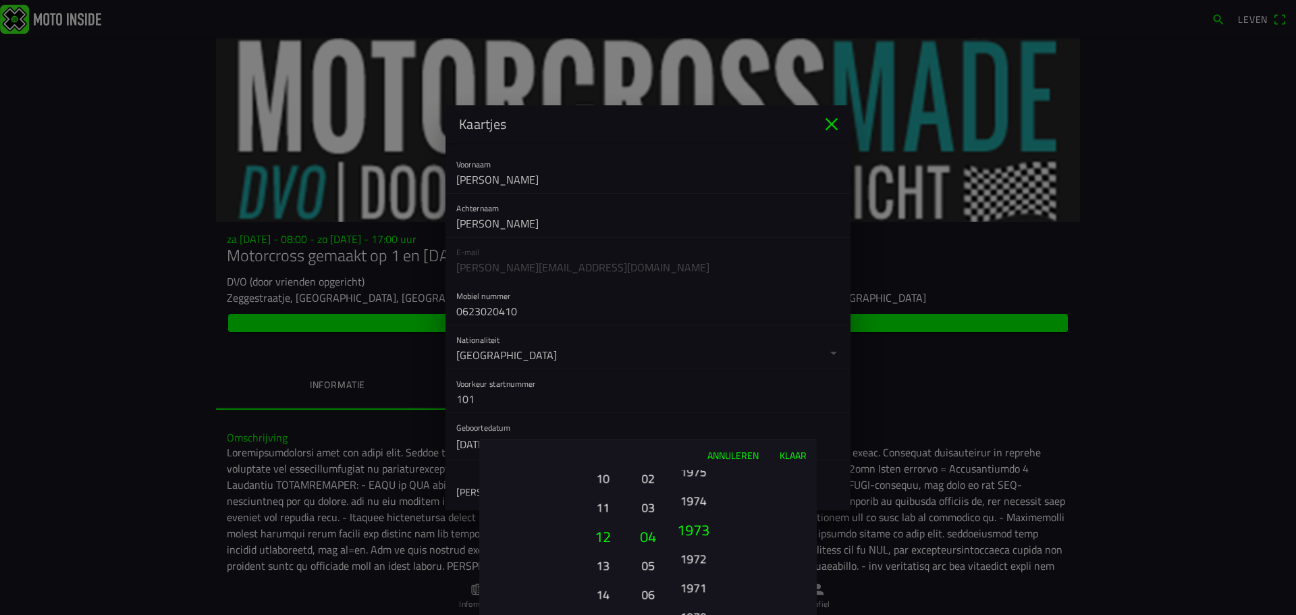
drag, startPoint x: 692, startPoint y: 485, endPoint x: 692, endPoint y: 566, distance: 80.3
click at [692, 566] on font "1972" at bounding box center [693, 558] width 26 height 19
drag, startPoint x: 696, startPoint y: 472, endPoint x: 690, endPoint y: 562, distance: 90.0
click at [690, 562] on font "1975" at bounding box center [693, 566] width 26 height 19
drag, startPoint x: 697, startPoint y: 492, endPoint x: 694, endPoint y: 601, distance: 108.7
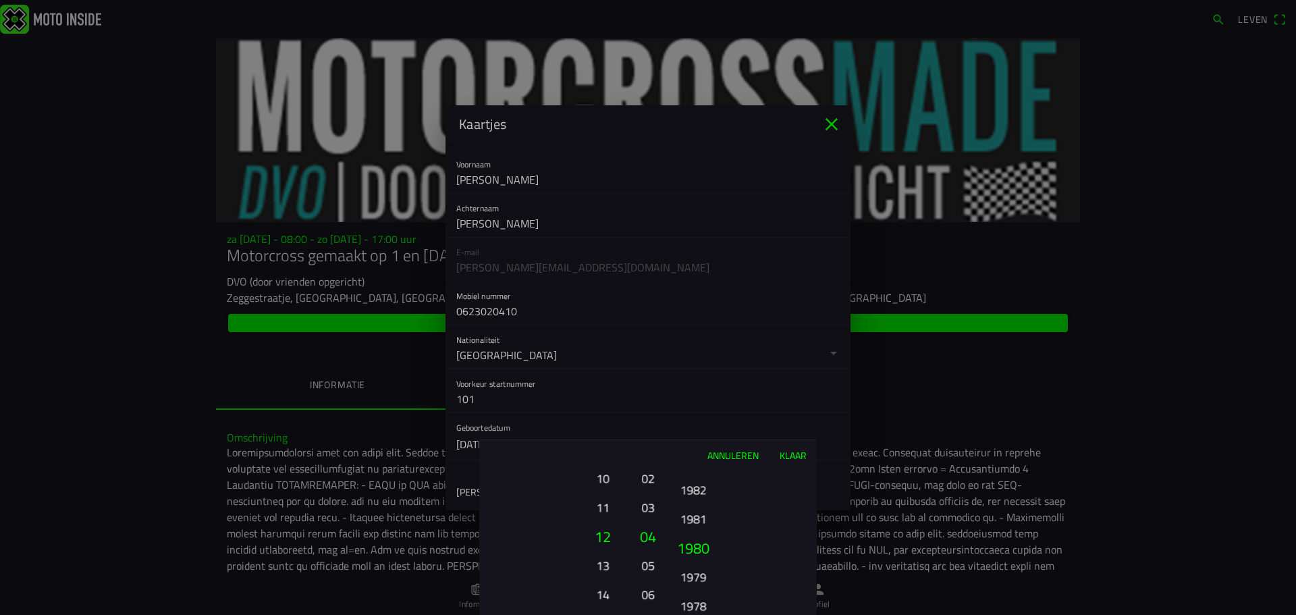
click at [694, 601] on font "1978" at bounding box center [693, 606] width 26 height 19
drag, startPoint x: 694, startPoint y: 485, endPoint x: 682, endPoint y: 561, distance: 76.5
click at [682, 561] on font "1983" at bounding box center [693, 553] width 26 height 19
drag, startPoint x: 692, startPoint y: 495, endPoint x: 699, endPoint y: 577, distance: 82.6
click at [699, 577] on button "1986" at bounding box center [692, 567] width 37 height 24
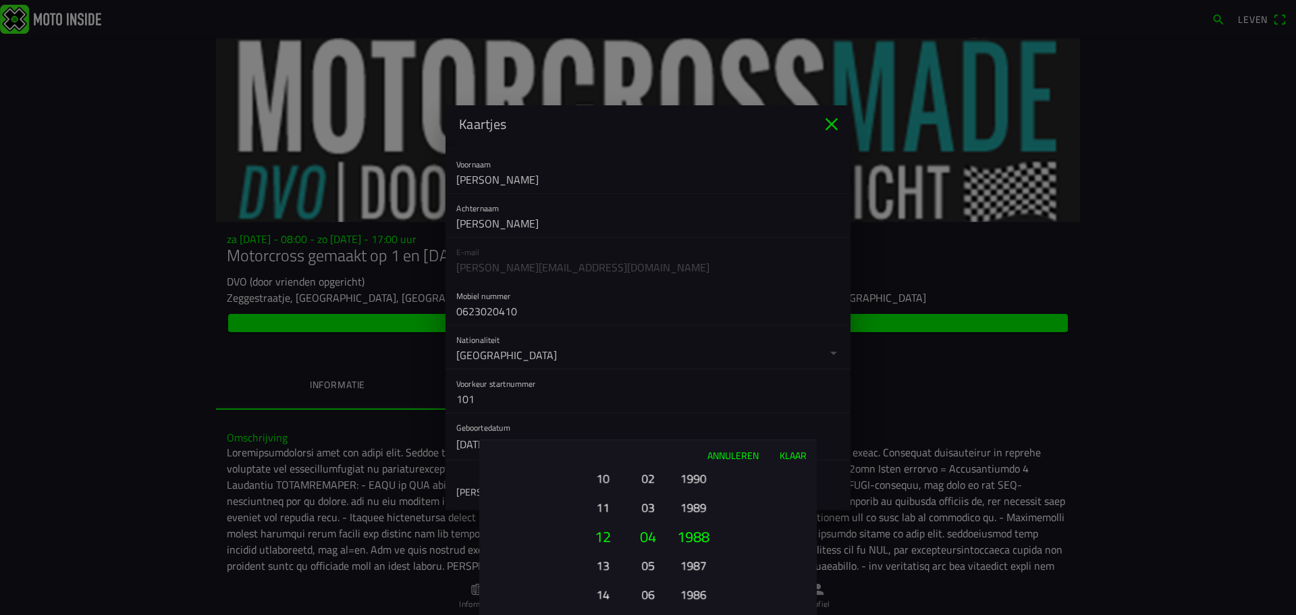
click at [699, 538] on font "1988" at bounding box center [693, 535] width 32 height 23
click at [787, 446] on button "Klaar" at bounding box center [793, 455] width 48 height 30
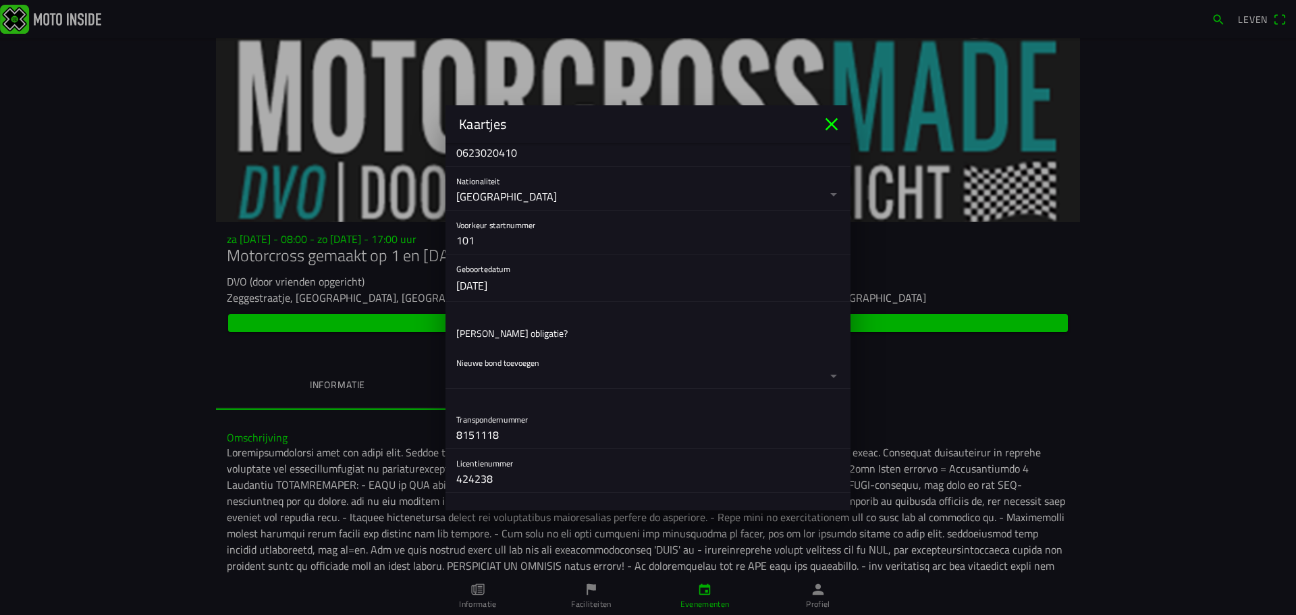
scroll to position [337, 0]
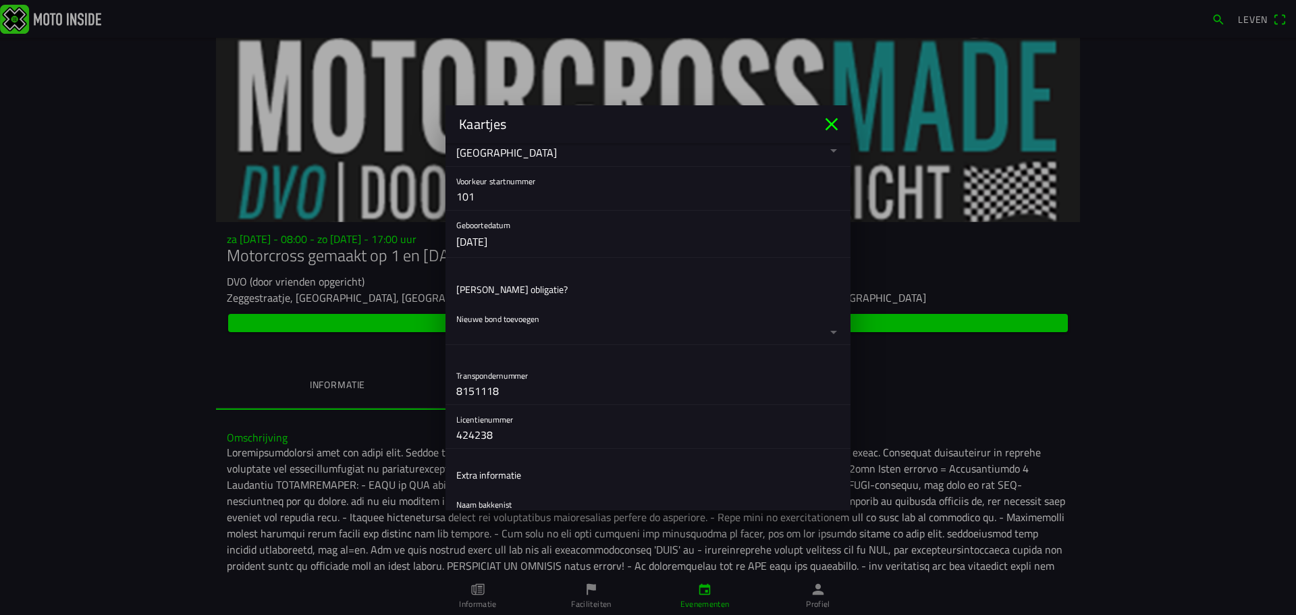
click at [485, 238] on button "button" at bounding box center [653, 234] width 394 height 47
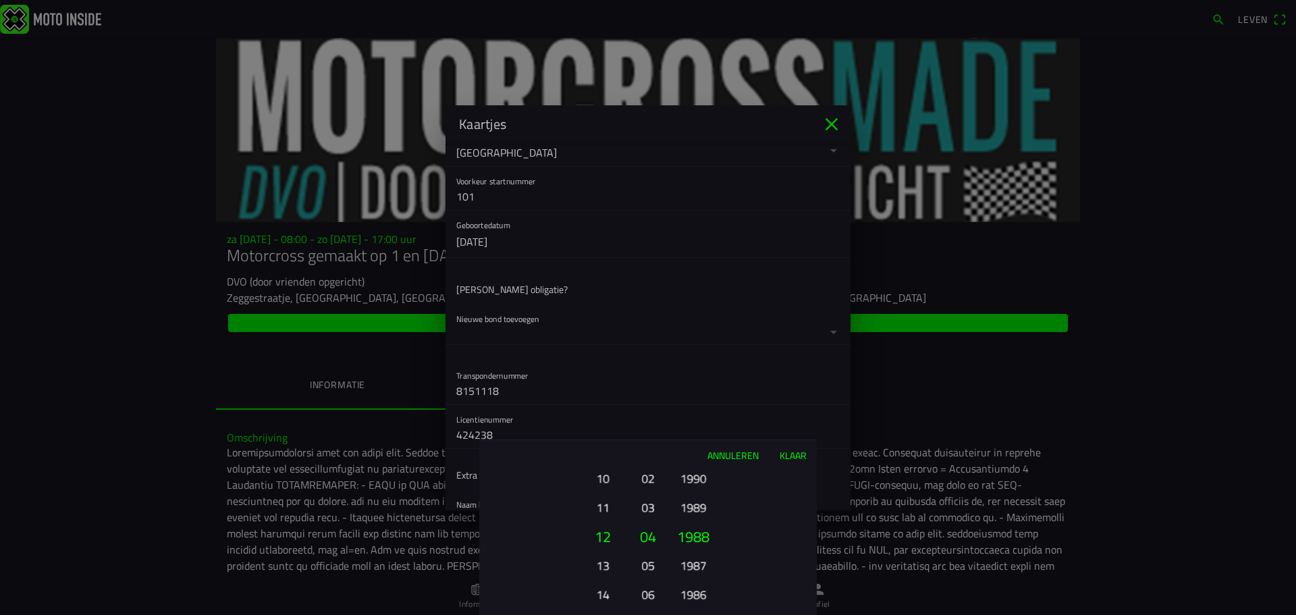
click at [783, 456] on font "Klaar" at bounding box center [793, 455] width 27 height 14
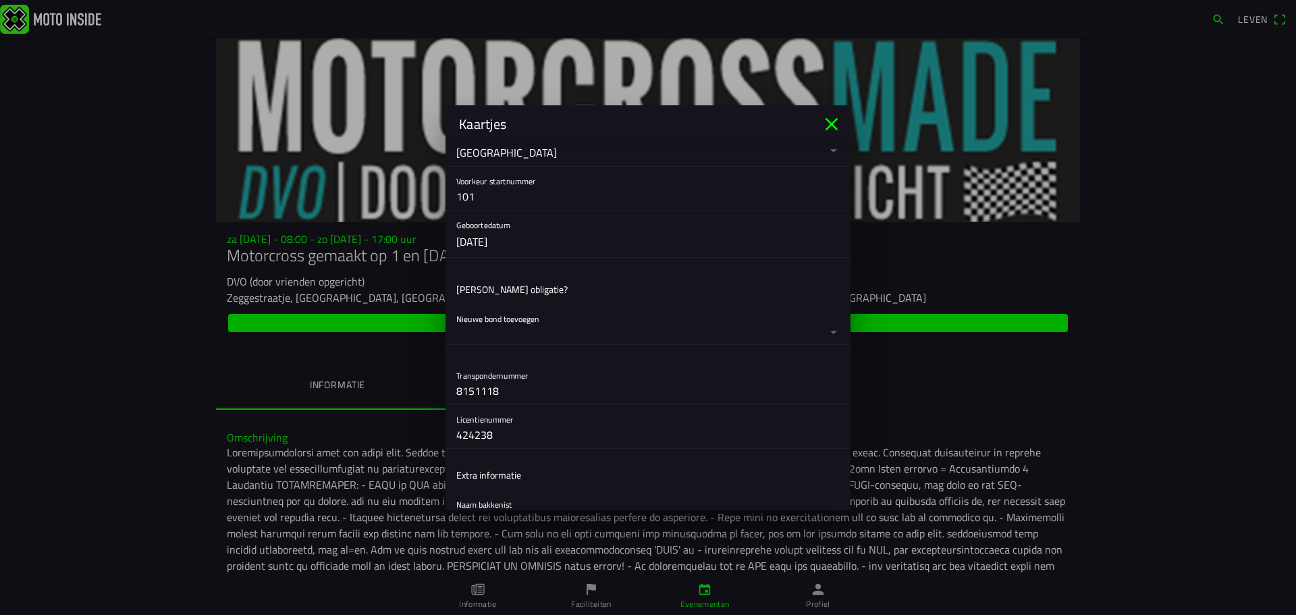
click at [541, 318] on button "button" at bounding box center [653, 324] width 394 height 40
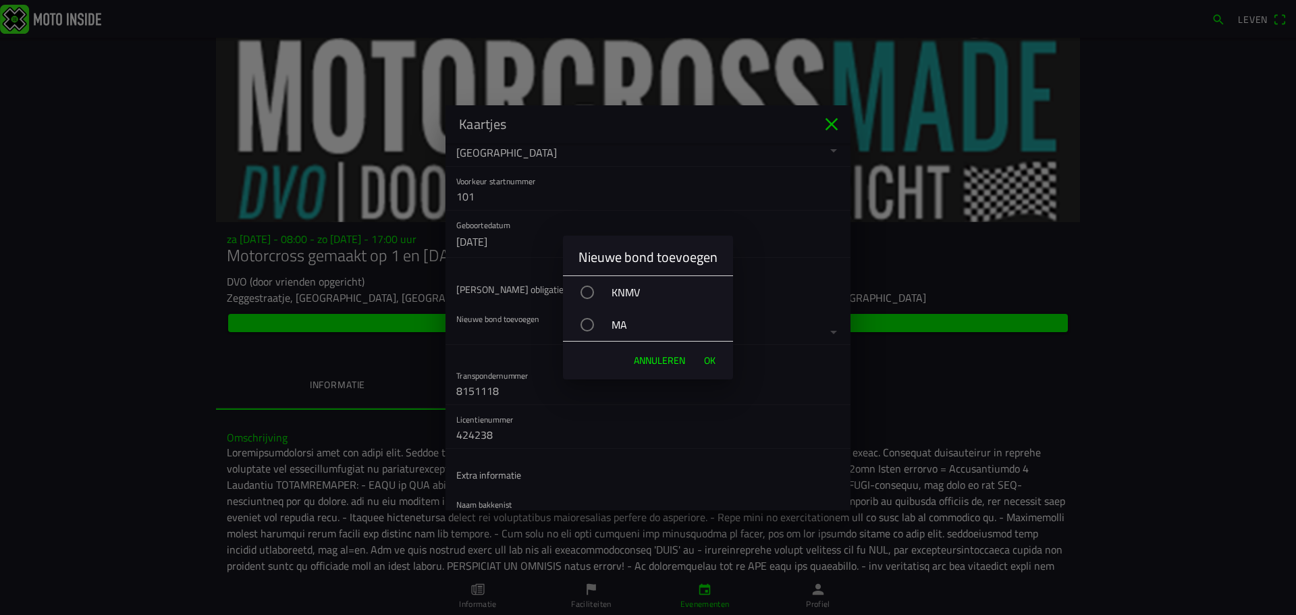
click at [590, 286] on div "button" at bounding box center [586, 291] width 13 height 13
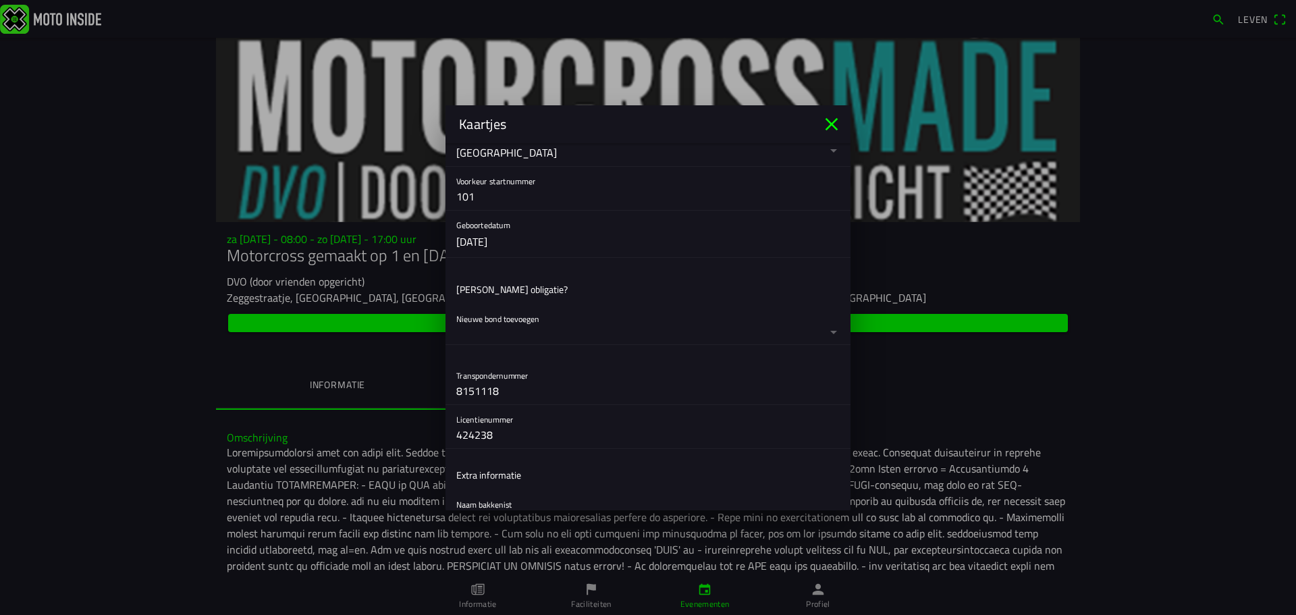
click at [530, 399] on ion-backdrop at bounding box center [648, 307] width 1296 height 615
click at [530, 398] on input "8151118" at bounding box center [647, 390] width 383 height 27
click at [520, 439] on input "424238" at bounding box center [647, 434] width 383 height 27
click at [512, 396] on input "8151118" at bounding box center [647, 390] width 383 height 27
click at [461, 243] on button "button" at bounding box center [653, 234] width 394 height 47
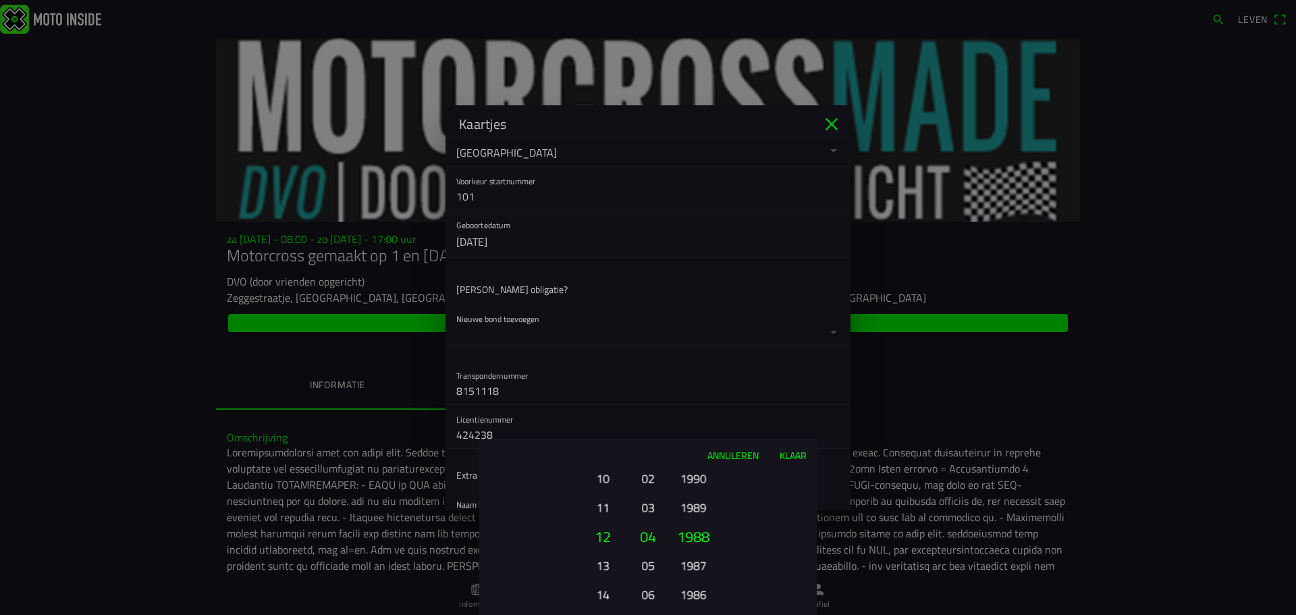
click at [745, 452] on font "Annuleren" at bounding box center [732, 455] width 51 height 14
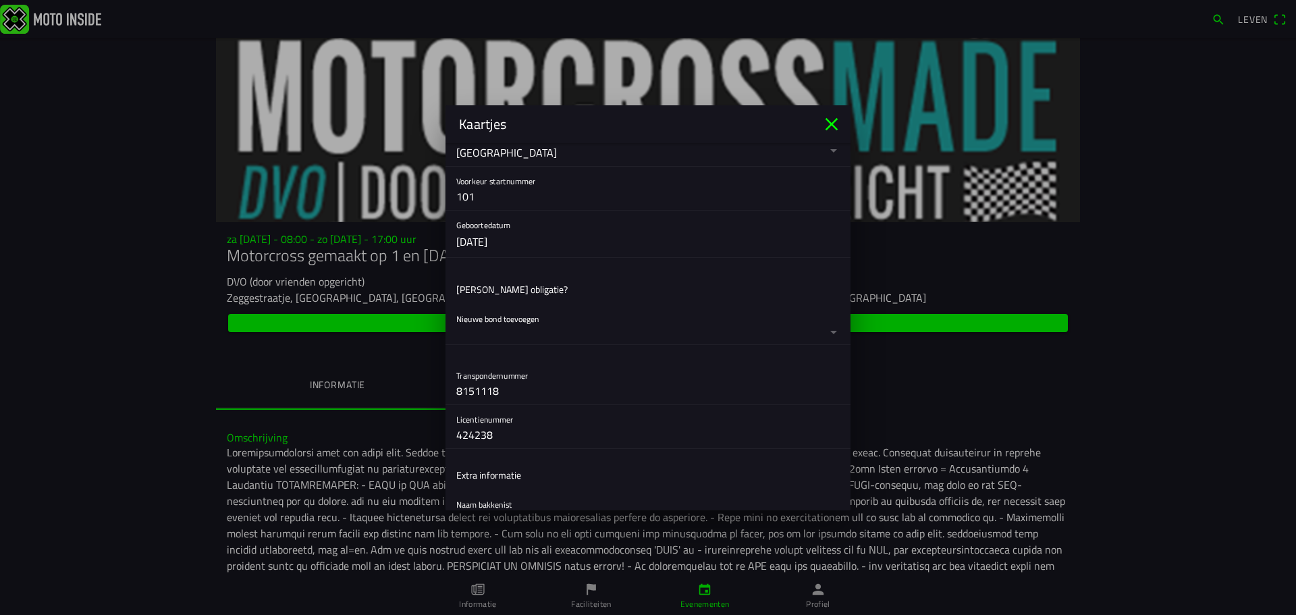
click at [461, 239] on button "button" at bounding box center [653, 234] width 394 height 47
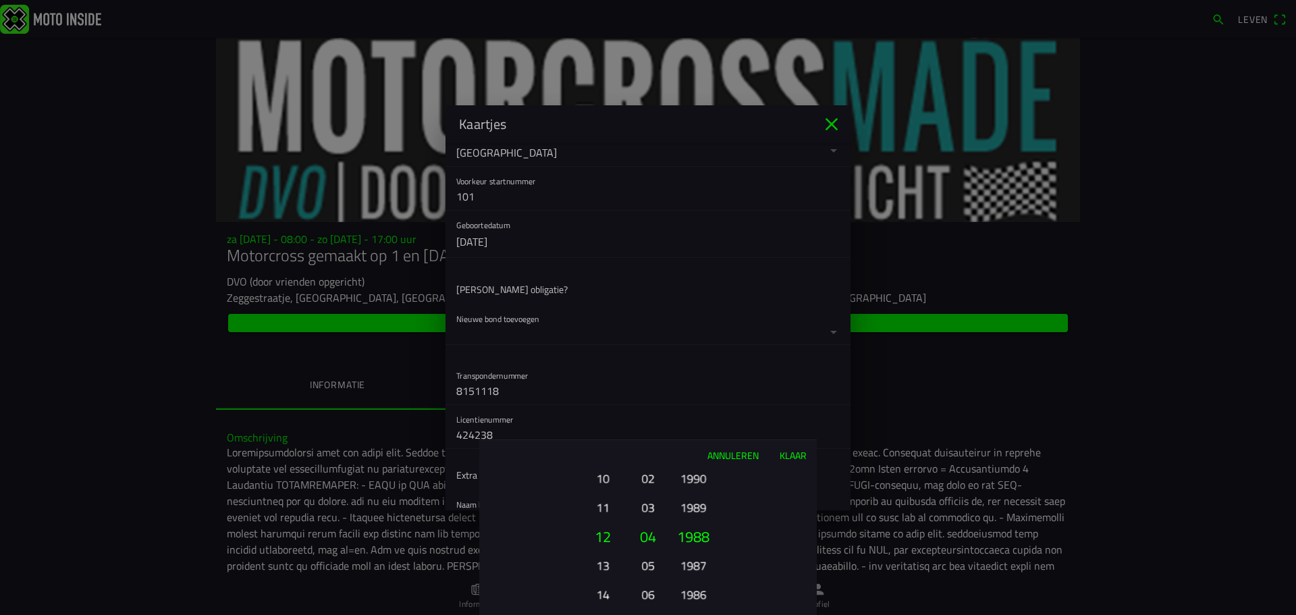
click at [800, 450] on font "Klaar" at bounding box center [793, 455] width 27 height 14
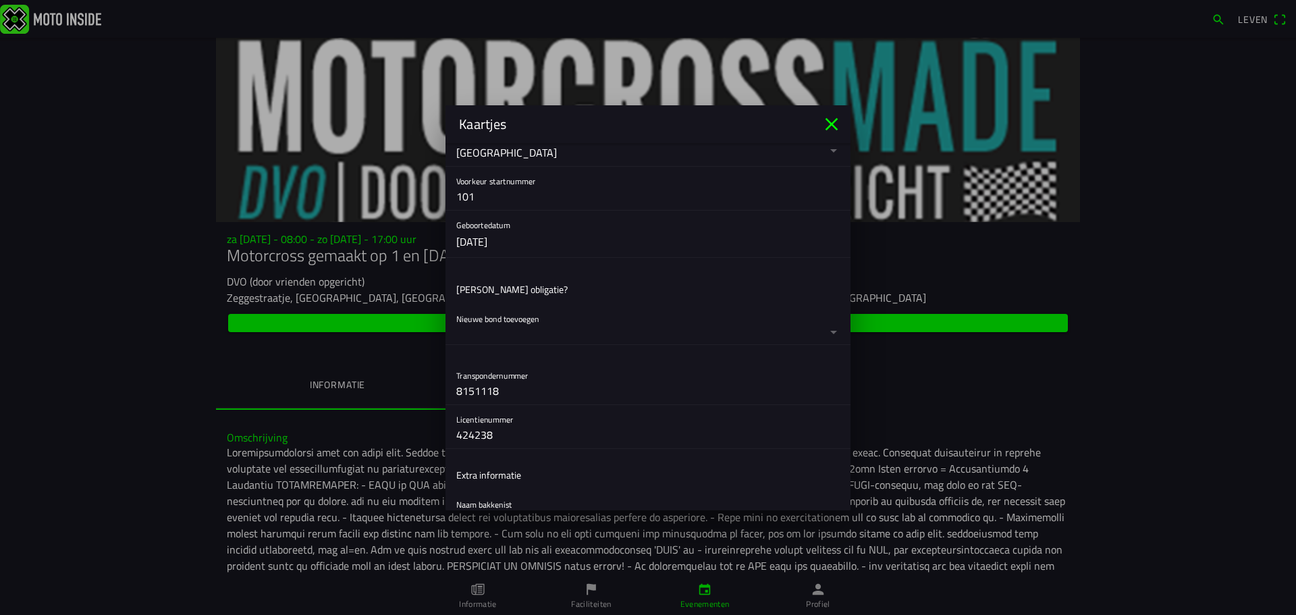
click at [501, 236] on button "button" at bounding box center [653, 234] width 394 height 47
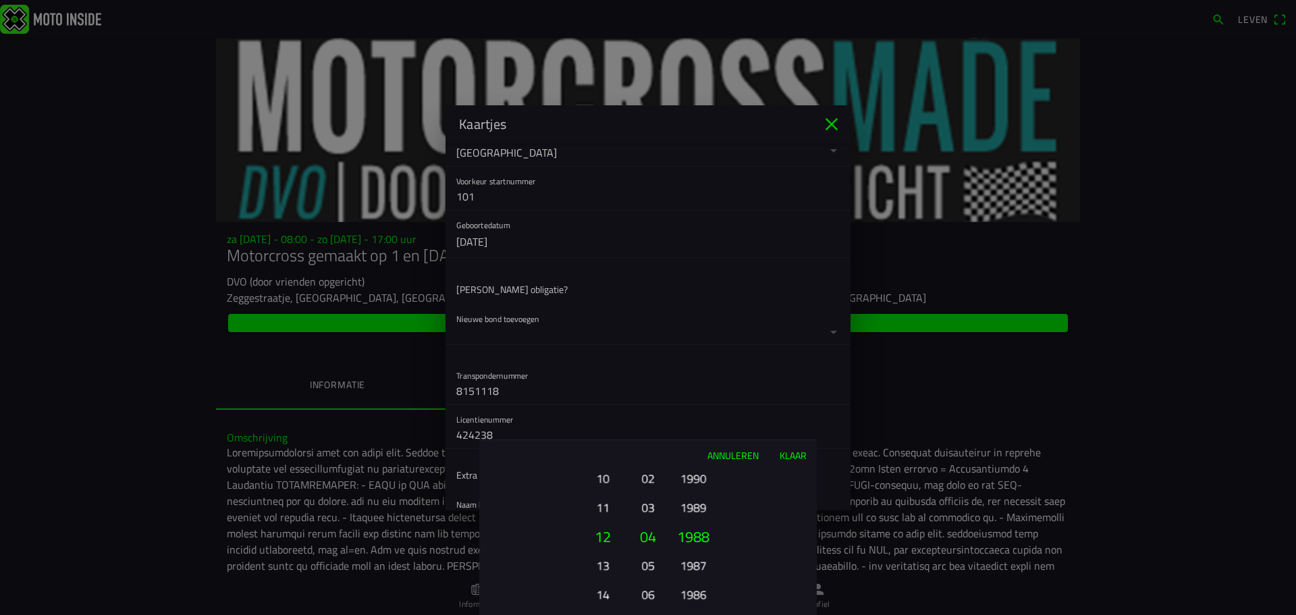
click at [794, 448] on font "Klaar" at bounding box center [793, 455] width 27 height 14
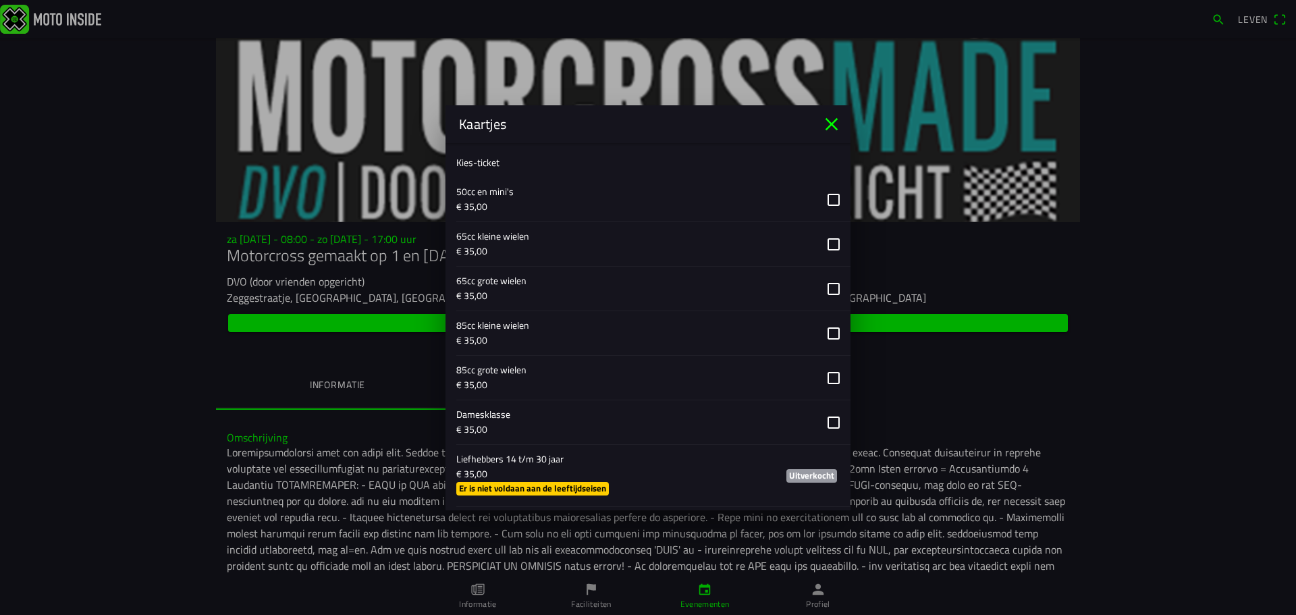
scroll to position [877, 0]
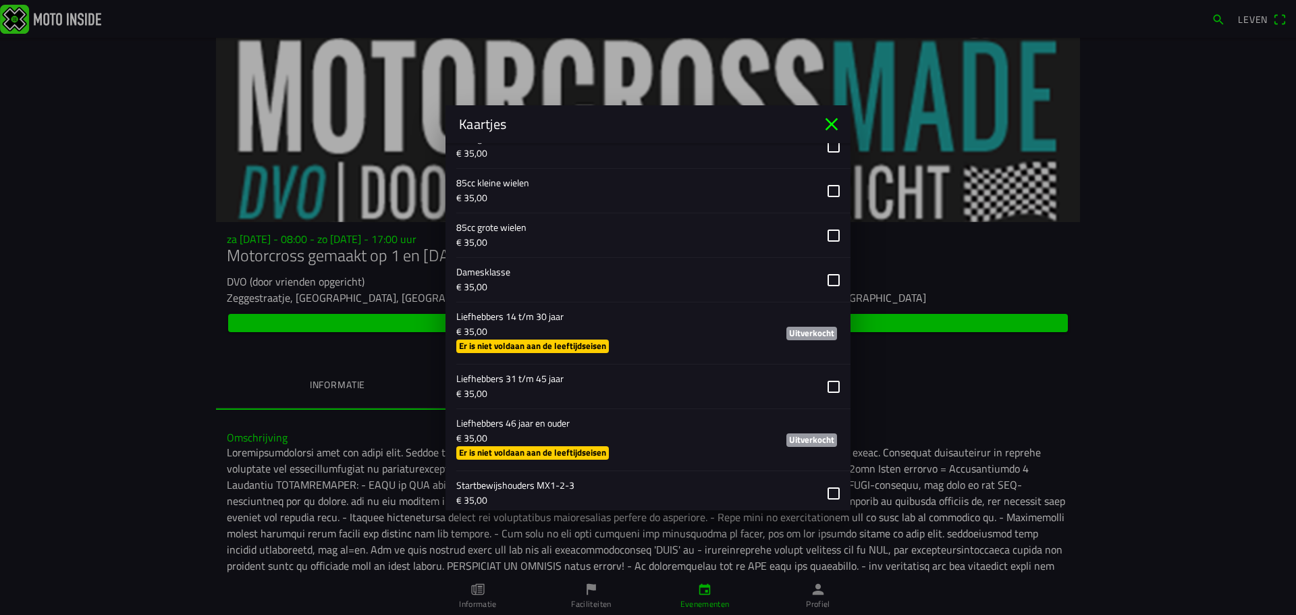
click at [823, 390] on button "button" at bounding box center [653, 386] width 394 height 44
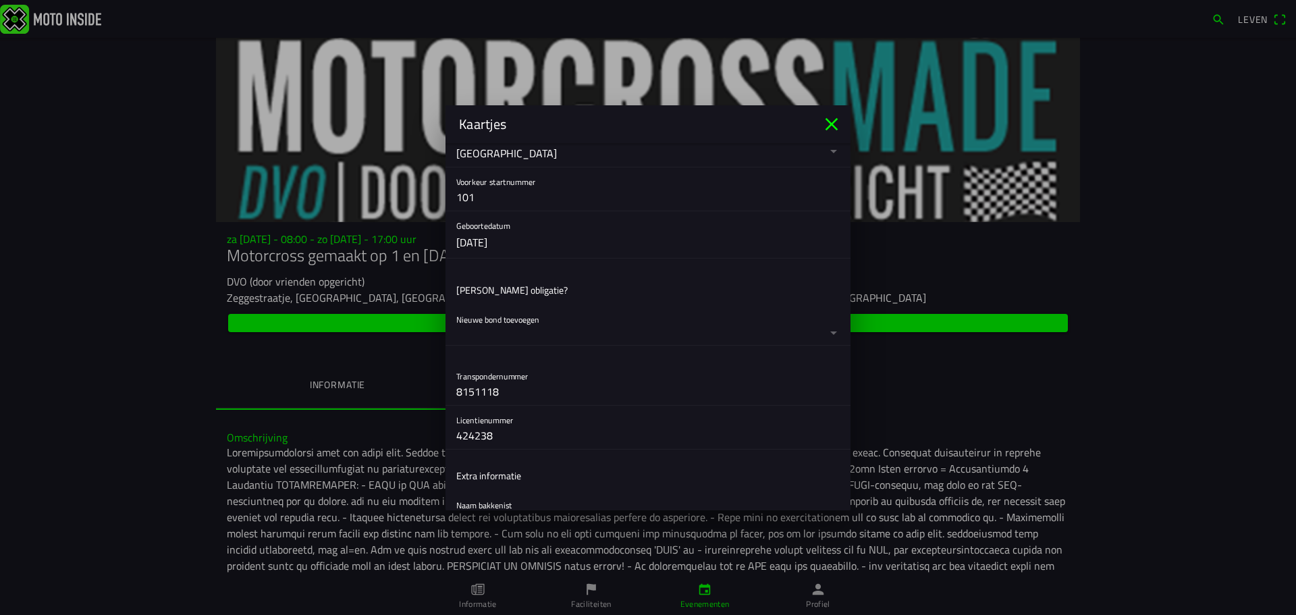
scroll to position [337, 0]
click at [565, 397] on input "8151118" at bounding box center [647, 390] width 383 height 27
type input "8"
click at [531, 432] on input "424238" at bounding box center [647, 434] width 383 height 27
type input "4"
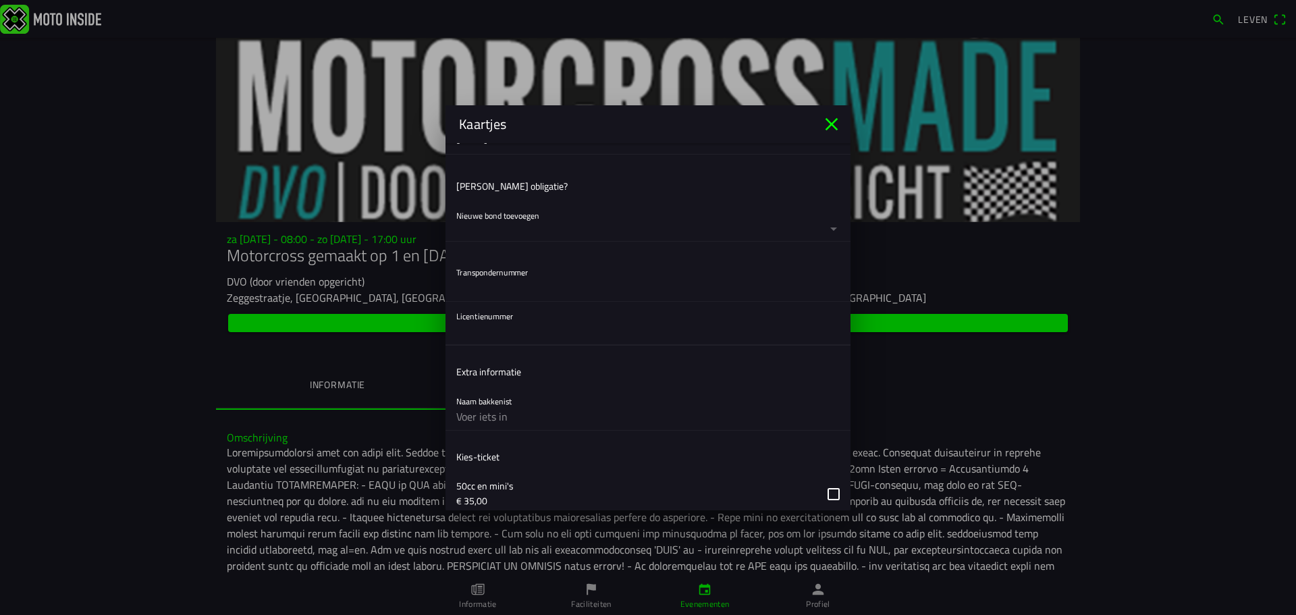
scroll to position [408, 0]
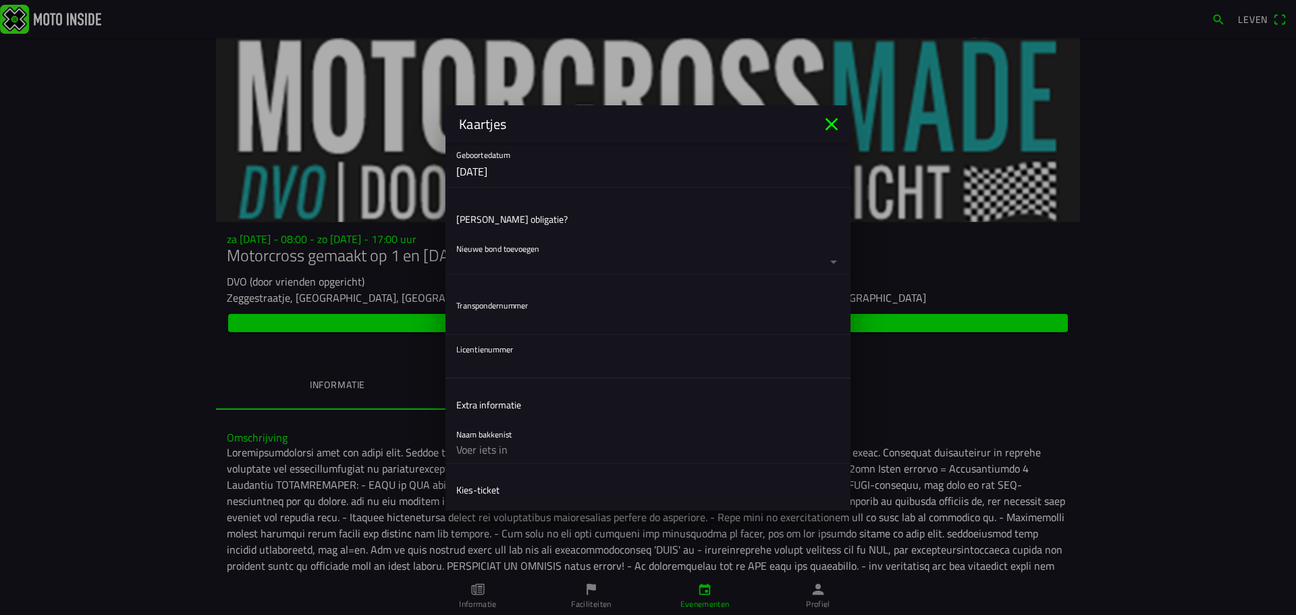
click at [790, 258] on button "button" at bounding box center [653, 254] width 394 height 40
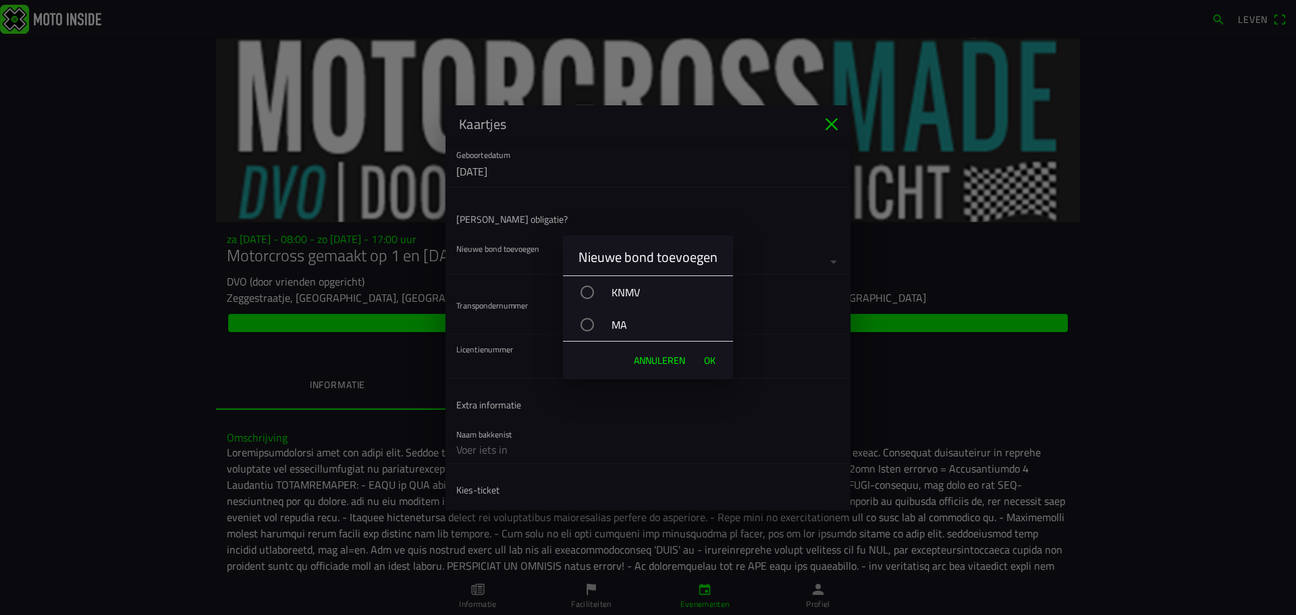
click at [594, 290] on div "button" at bounding box center [586, 291] width 13 height 13
click at [717, 362] on button "OK" at bounding box center [709, 360] width 25 height 27
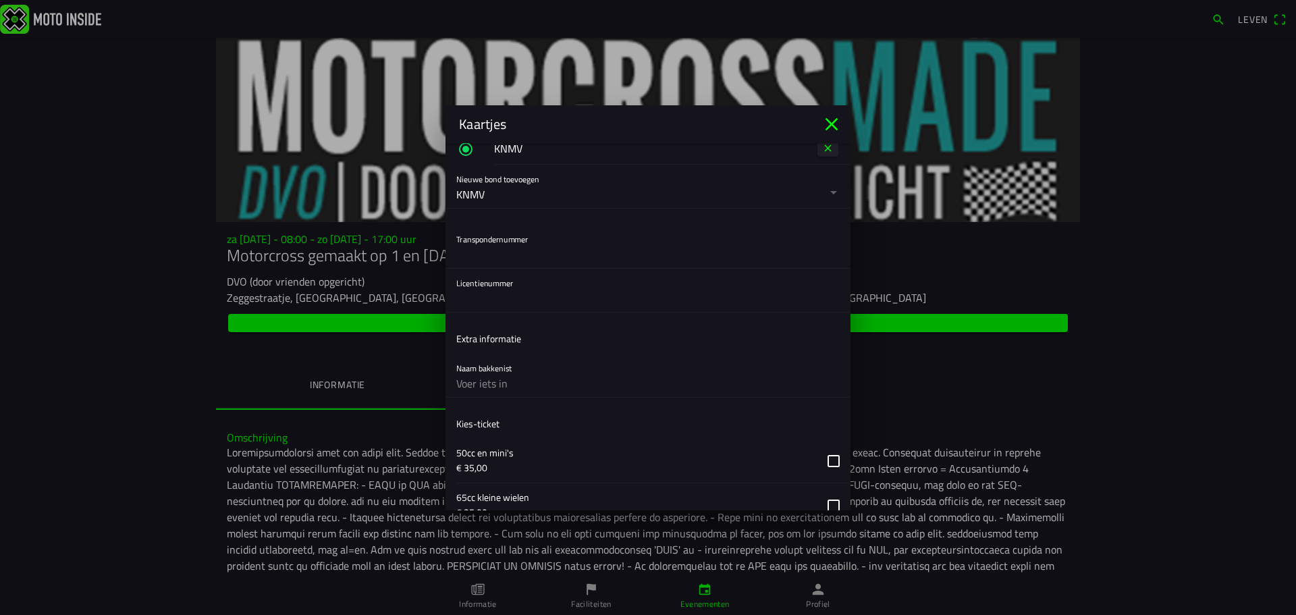
scroll to position [472, 0]
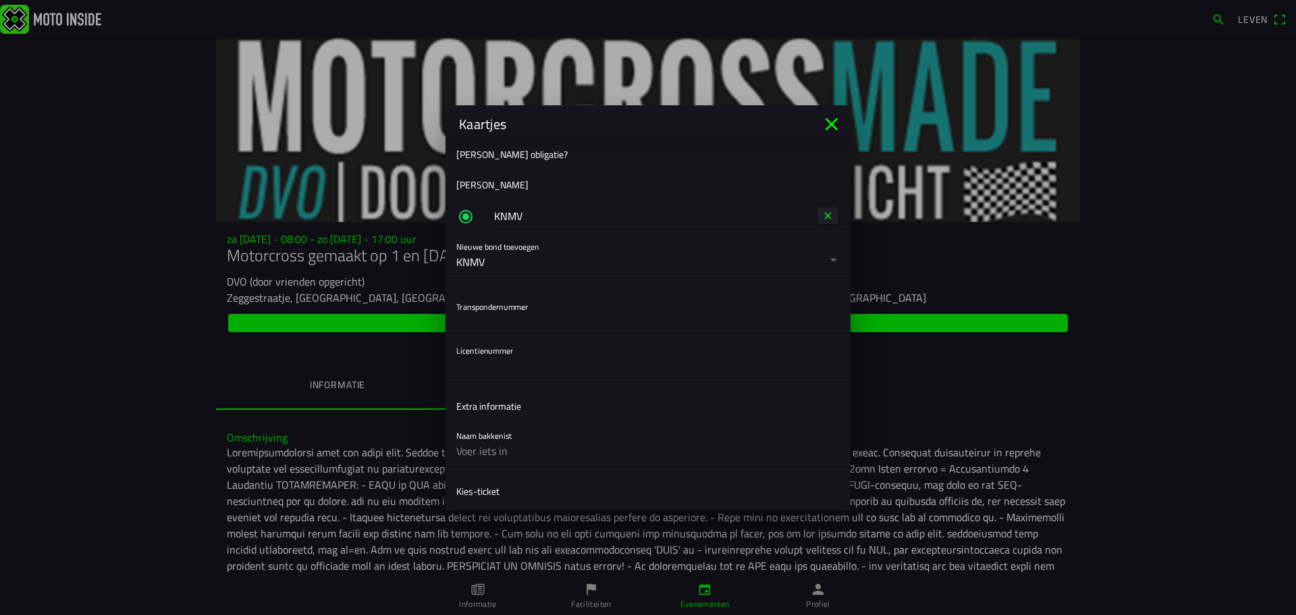
click at [518, 323] on input "text" at bounding box center [647, 321] width 383 height 27
type input "81151118"
click at [488, 366] on input "text" at bounding box center [647, 365] width 383 height 27
click at [532, 368] on input "text" at bounding box center [647, 365] width 383 height 27
paste input "930219"
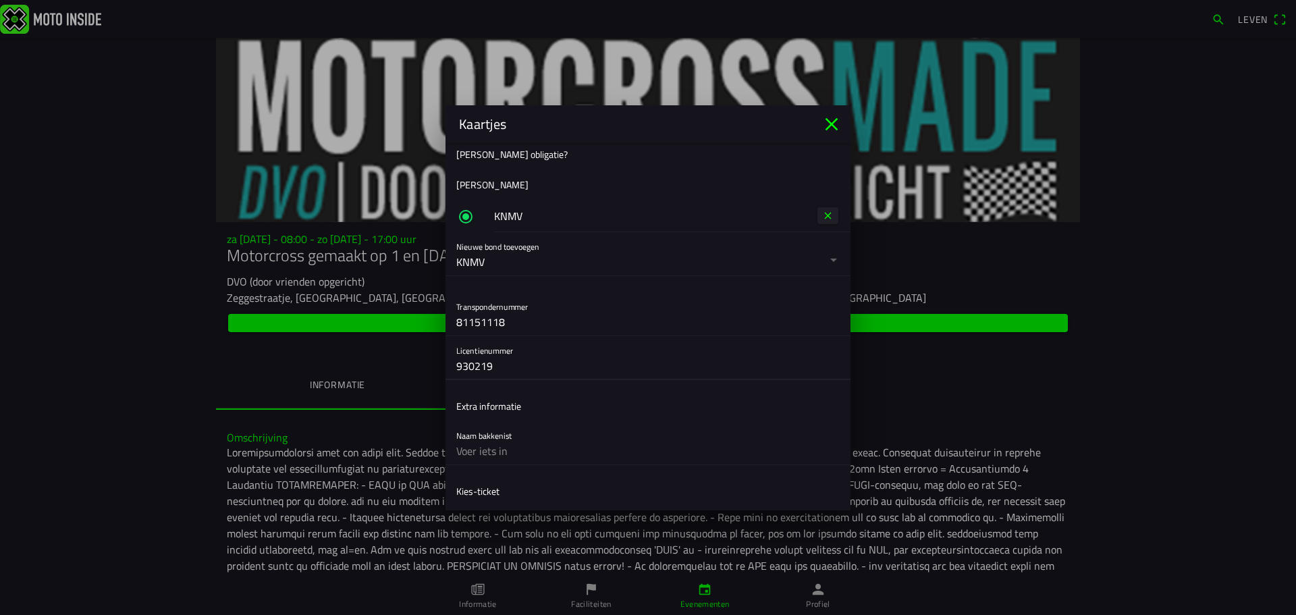
type input "930219"
click at [526, 318] on input "81151118" at bounding box center [647, 321] width 383 height 27
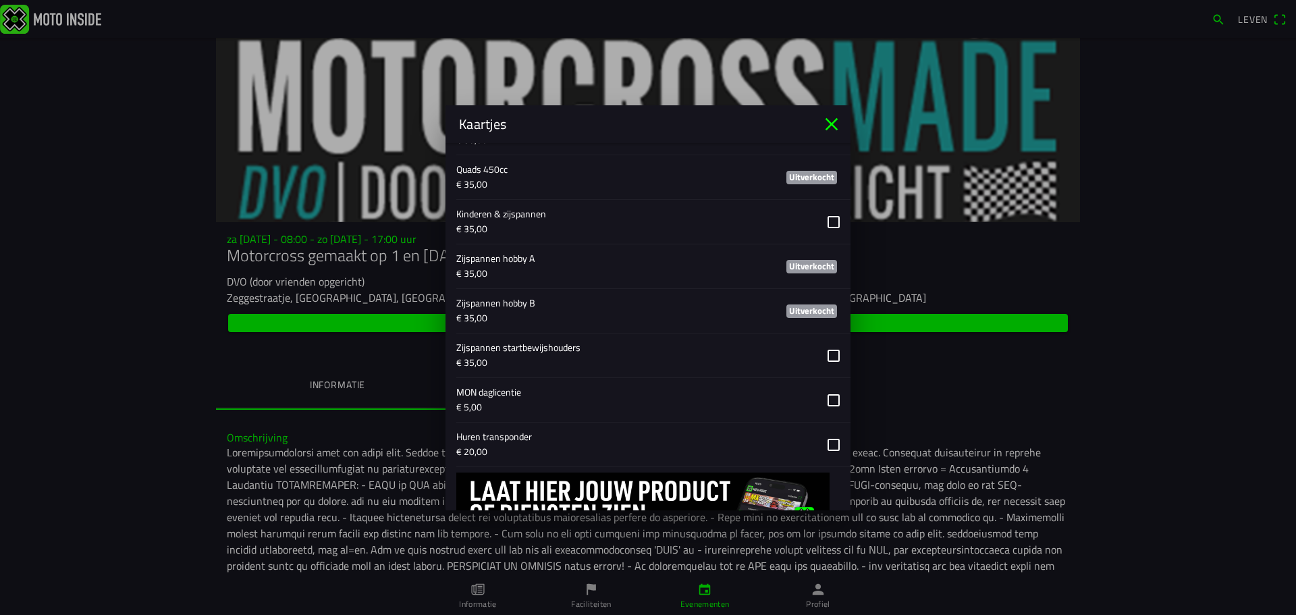
scroll to position [1419, 0]
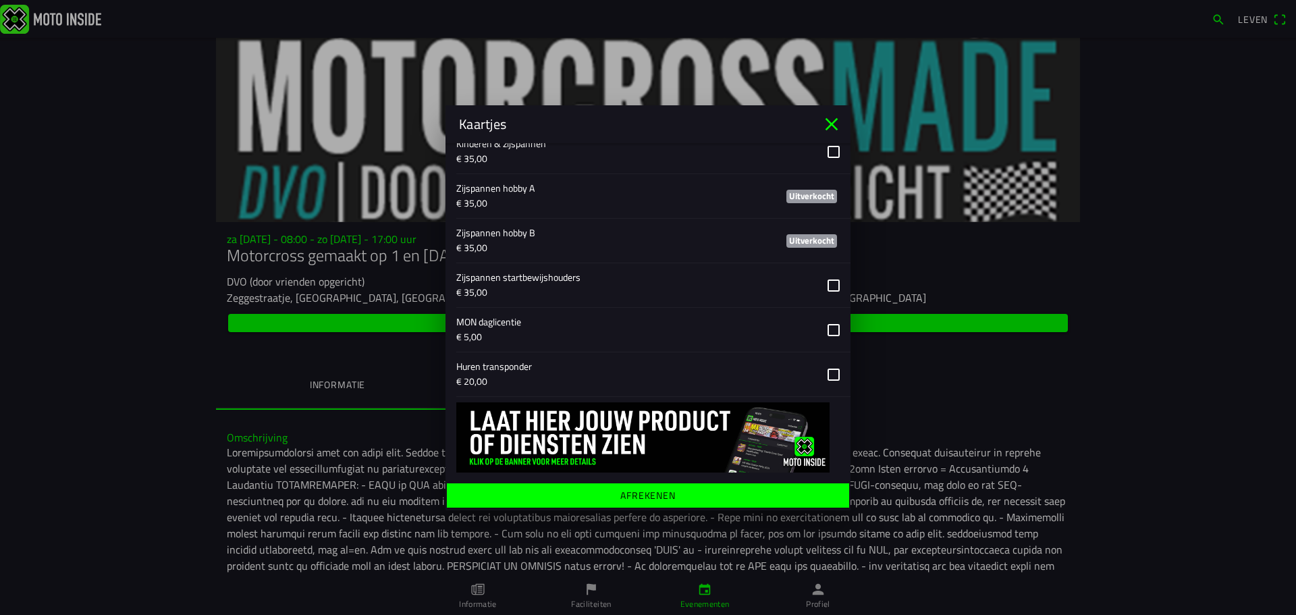
type input "8368685"
click at [601, 489] on span "Afrekenen" at bounding box center [647, 495] width 381 height 24
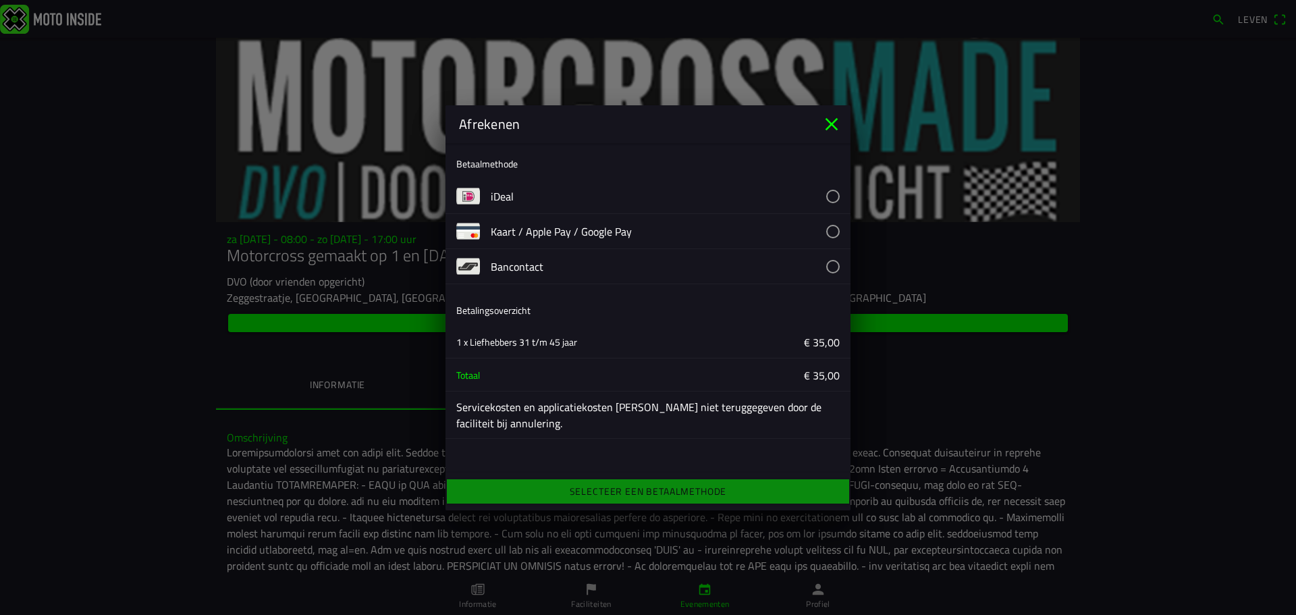
click at [655, 196] on button "button" at bounding box center [671, 196] width 360 height 34
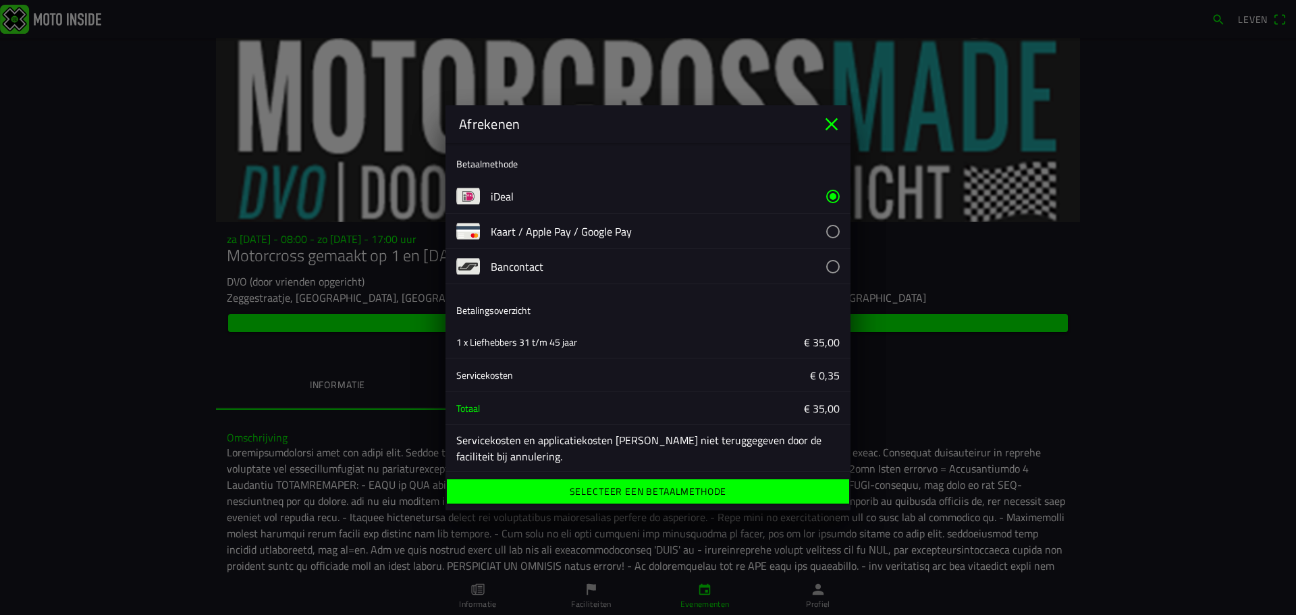
click at [663, 489] on font "Selecteer een betaalmethode" at bounding box center [648, 491] width 157 height 14
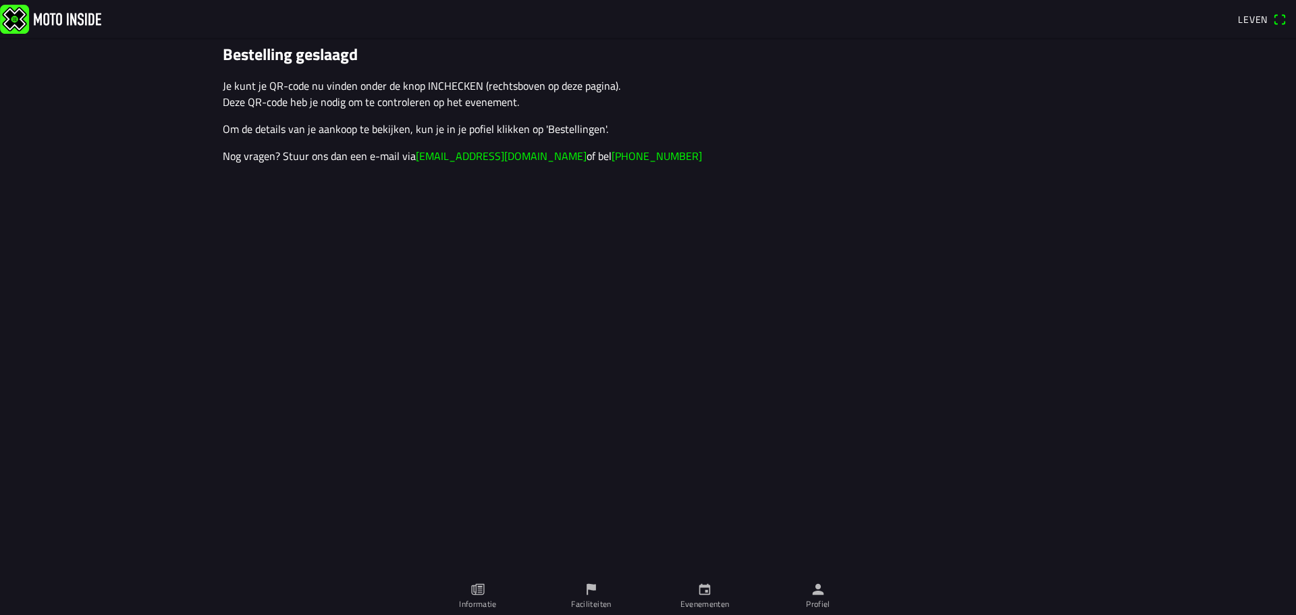
click at [1241, 20] on font "Leven" at bounding box center [1253, 19] width 30 height 14
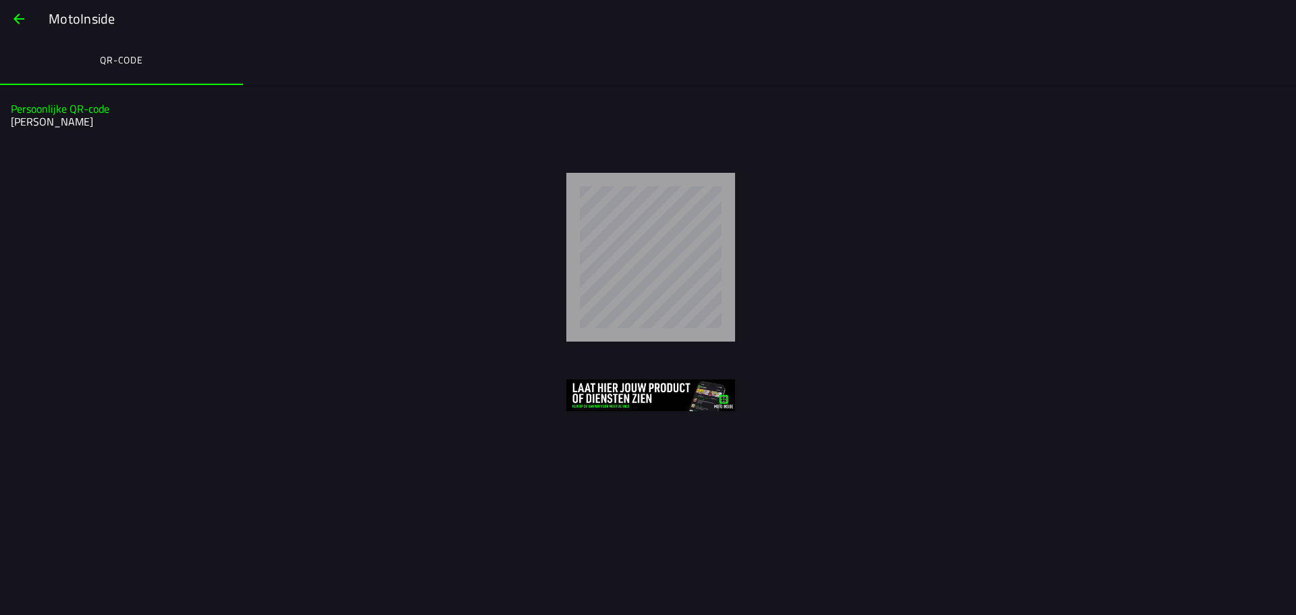
click at [21, 19] on span "button" at bounding box center [19, 19] width 16 height 32
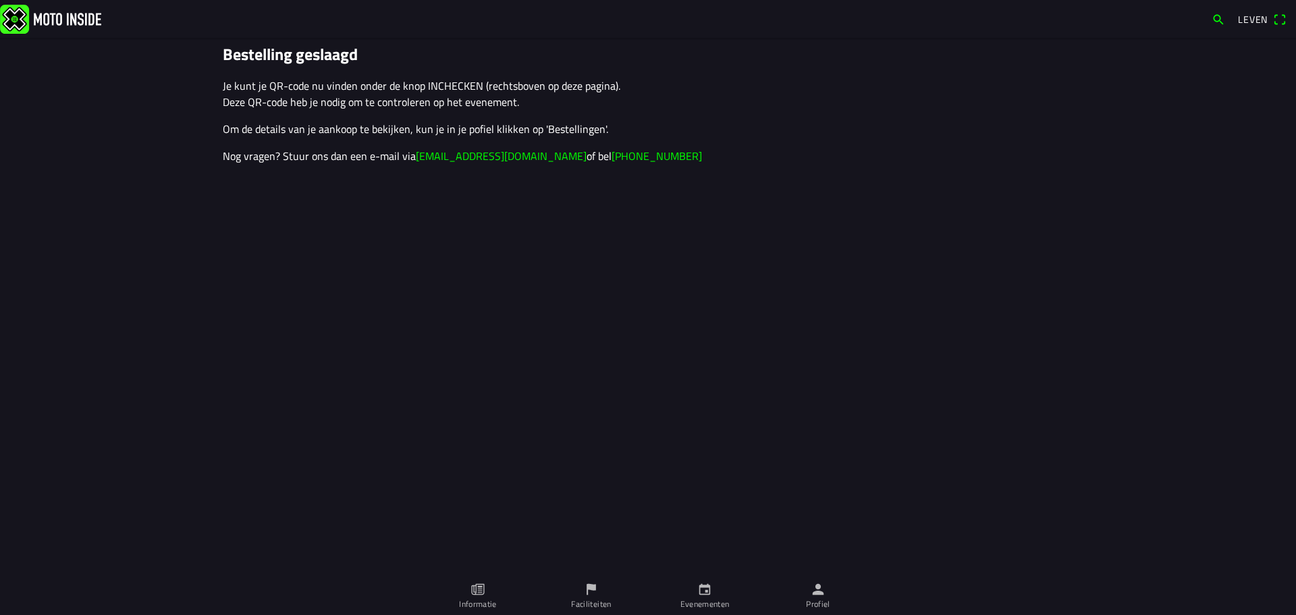
click at [688, 603] on font "Evenementen" at bounding box center [704, 603] width 49 height 13
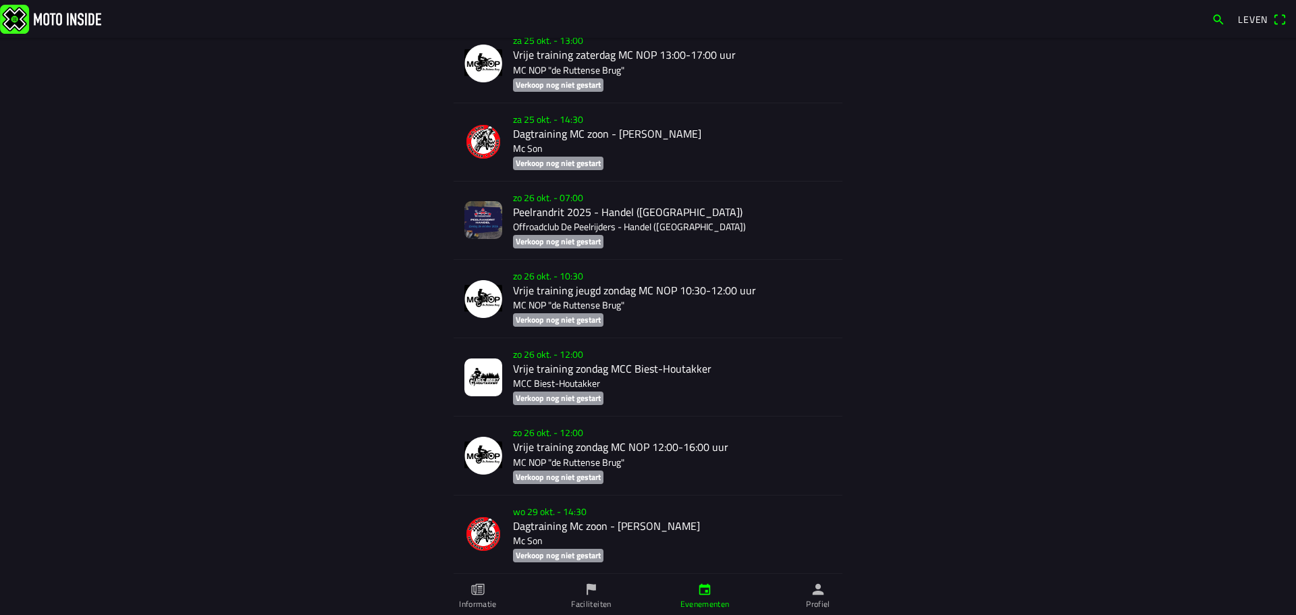
scroll to position [7198, 0]
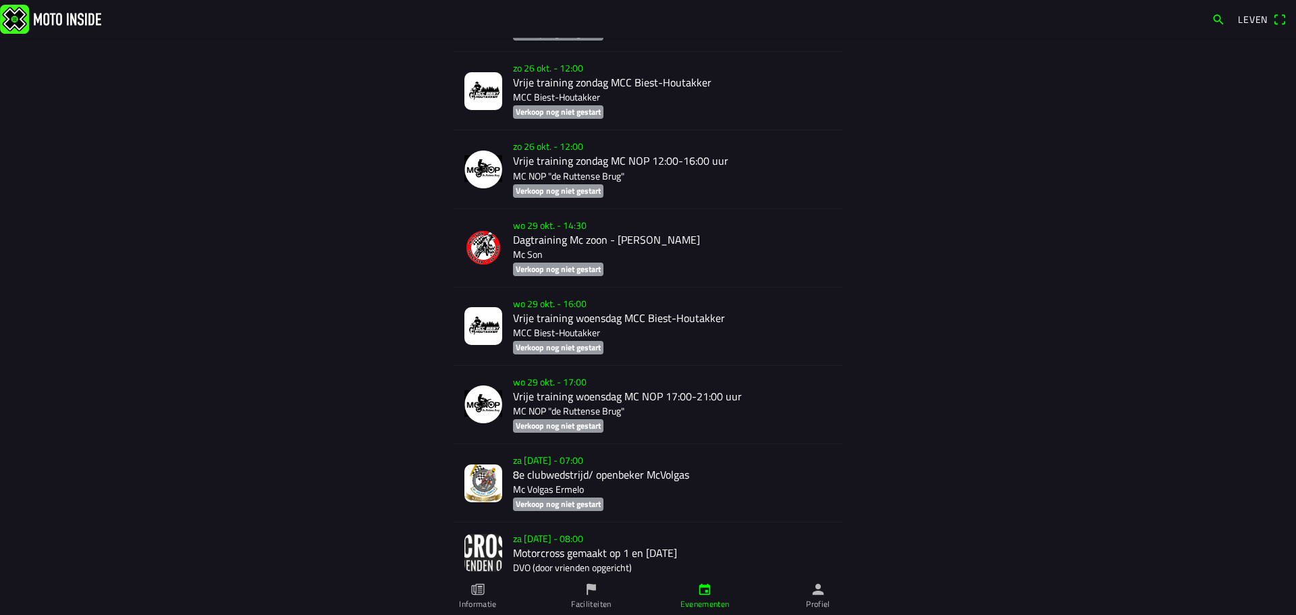
click at [604, 539] on div "za [DATE] - 08:00 Motorcross gemaakt op 1 en [DATE] DVO (door vrienden opgerich…" at bounding box center [672, 552] width 319 height 60
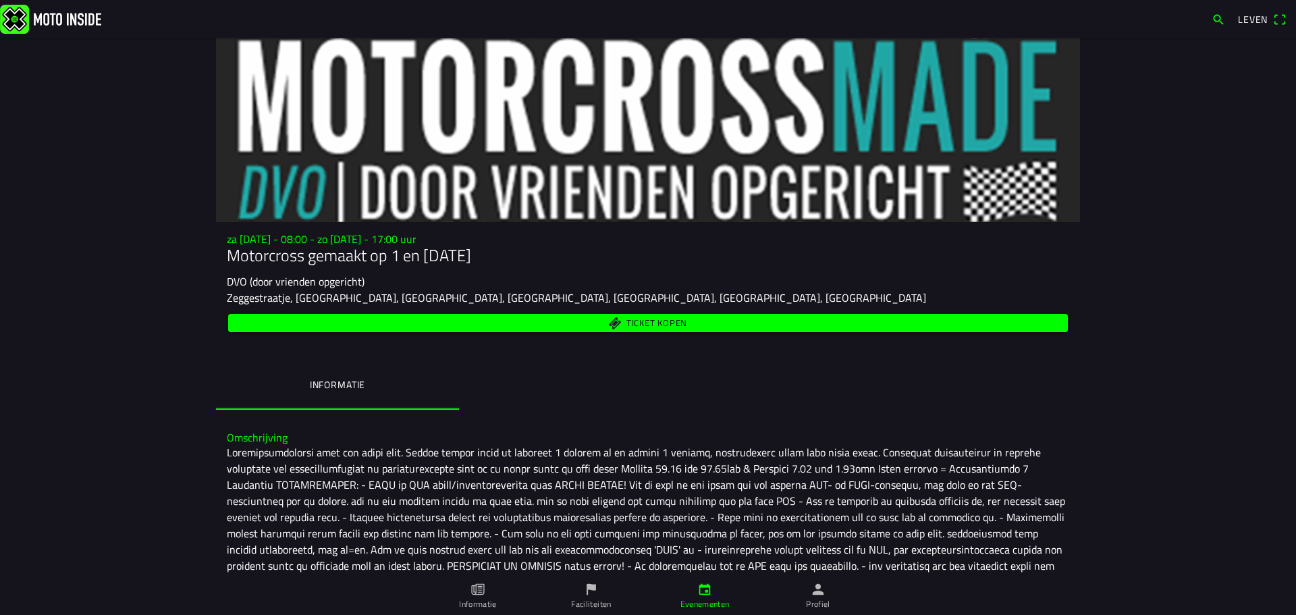
click at [730, 321] on span "Ticket kopen" at bounding box center [648, 323] width 824 height 18
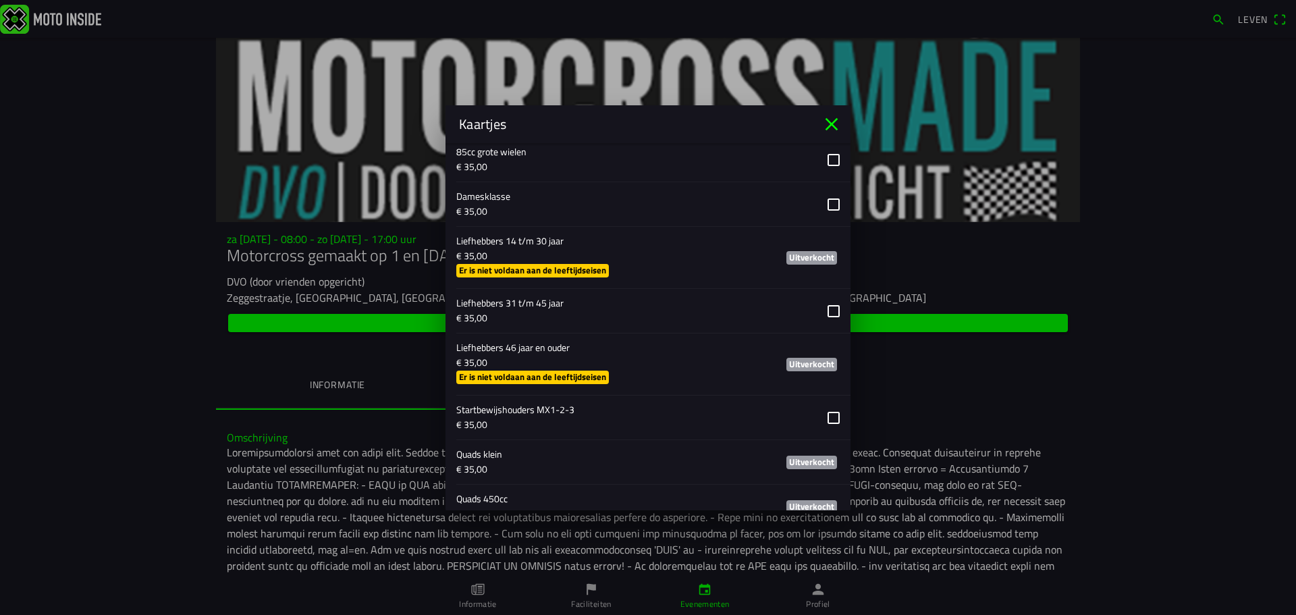
scroll to position [948, 0]
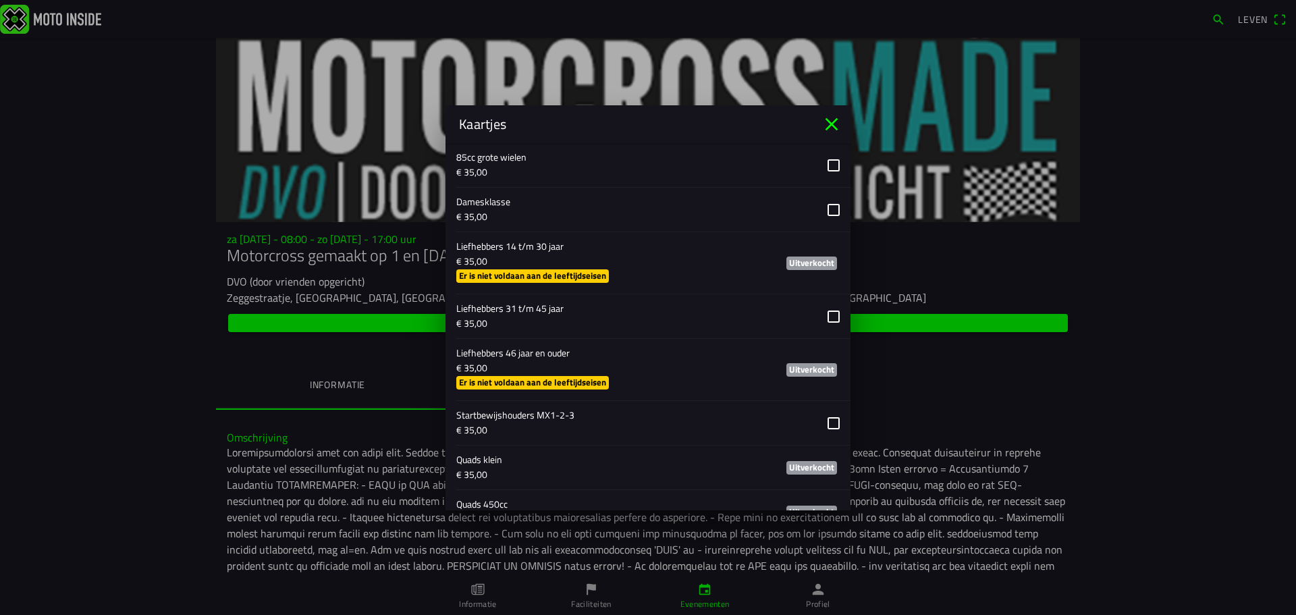
click at [825, 125] on icon "dichtbij" at bounding box center [832, 124] width 22 height 22
